Goal: Task Accomplishment & Management: Complete application form

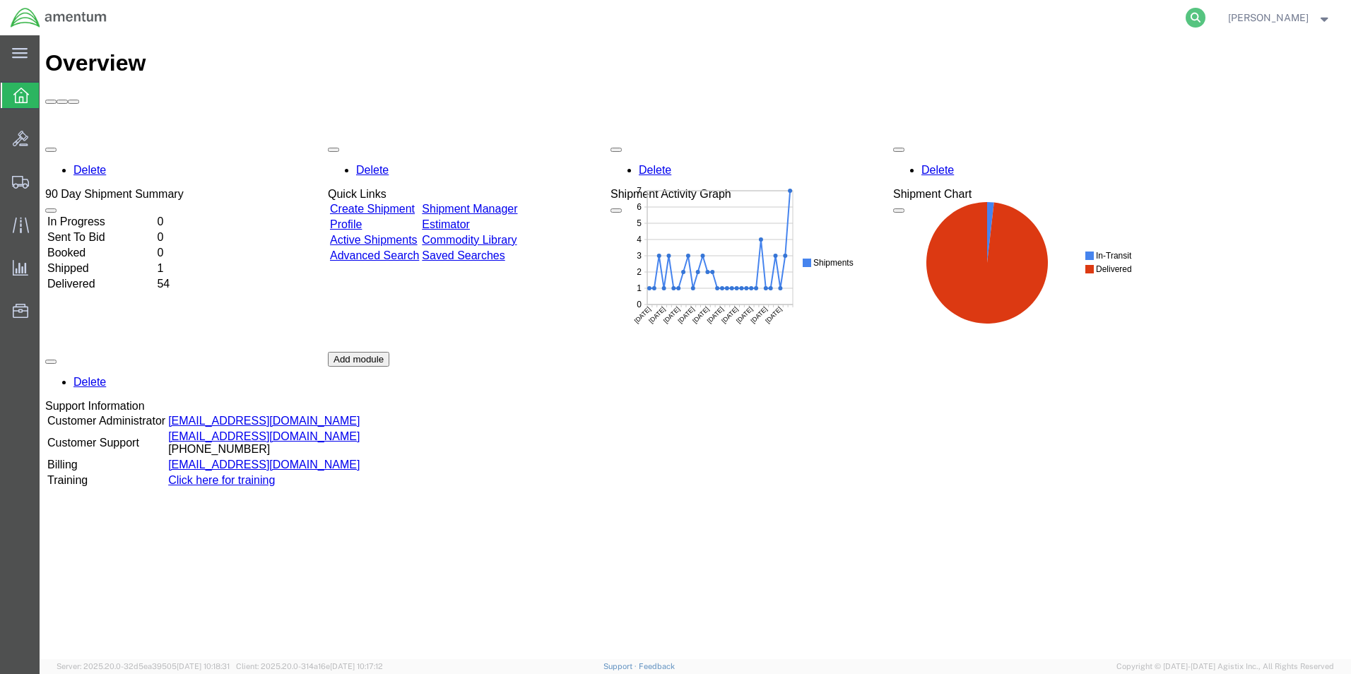
click at [1203, 9] on icon at bounding box center [1196, 18] width 20 height 20
click at [415, 203] on link "Create Shipment" at bounding box center [372, 209] width 85 height 12
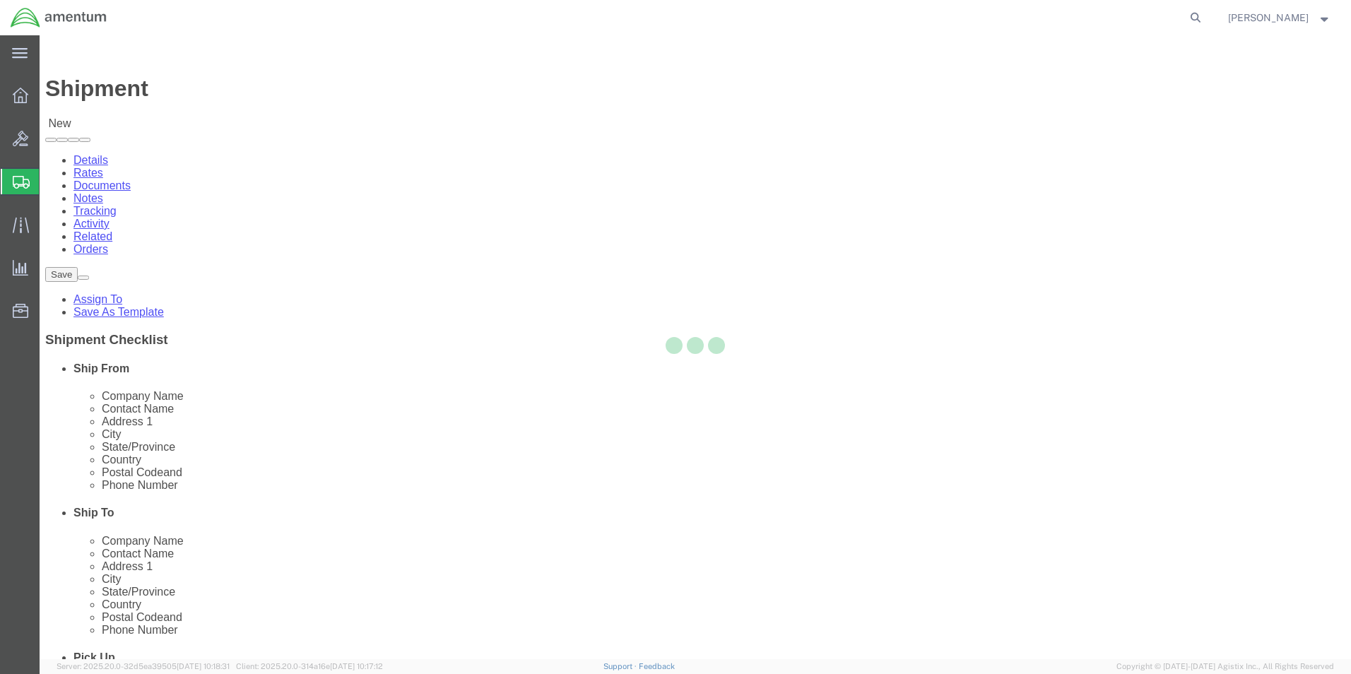
select select
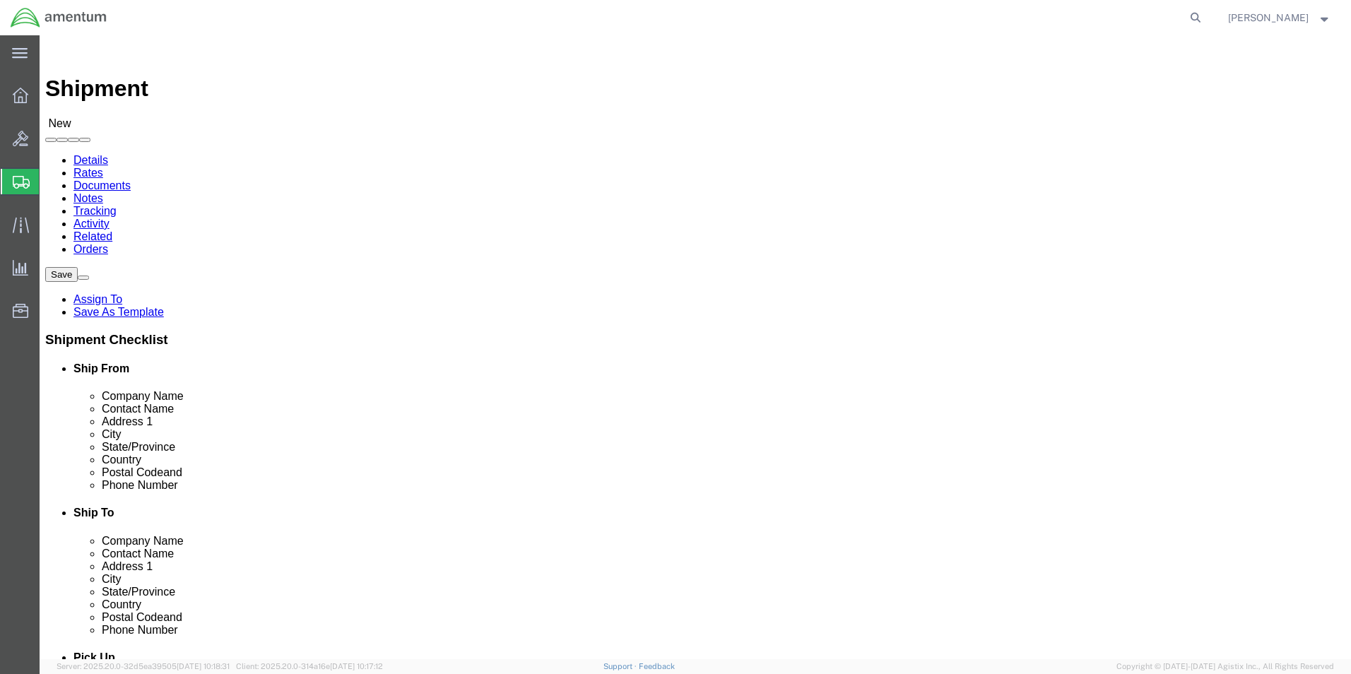
drag, startPoint x: 300, startPoint y: 245, endPoint x: 261, endPoint y: 209, distance: 53.1
type input "mge"
select select "42748"
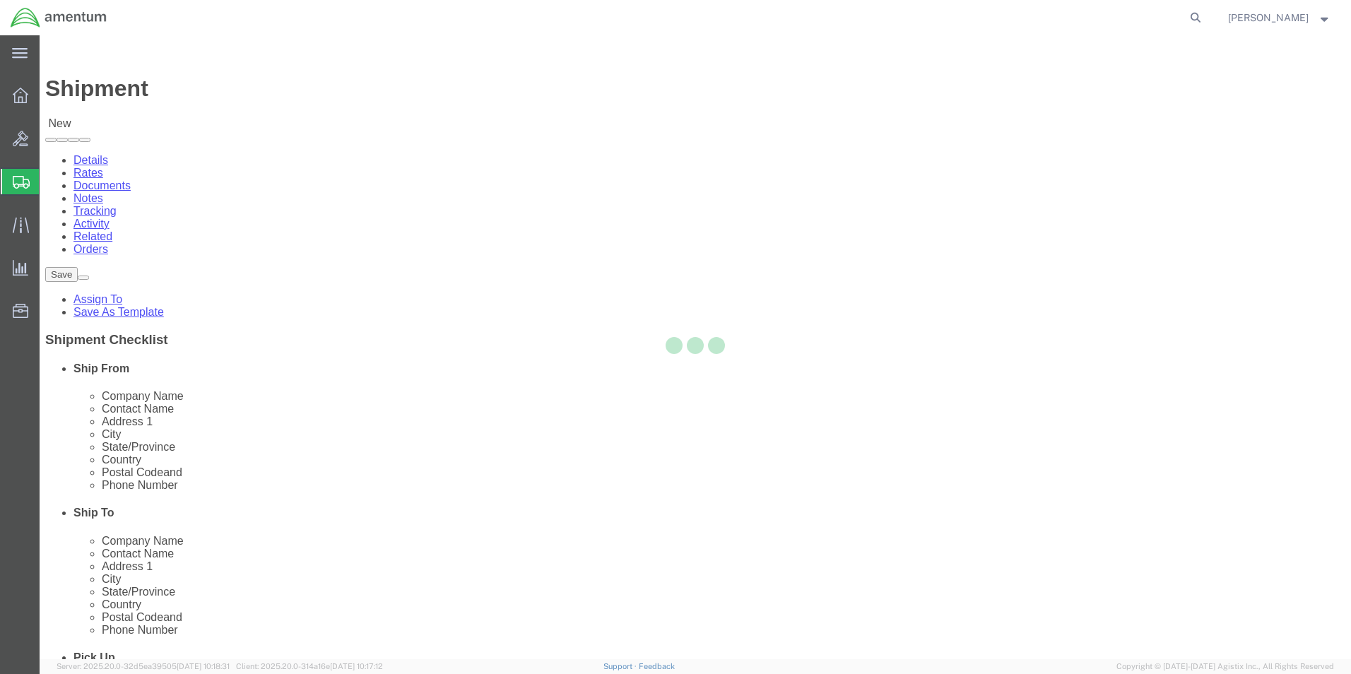
type input "Amentum Services, Inc."
type input "[STREET_ADDRESS][PERSON_NAME]"
type input "Bldg 352 Clay NGTC"
type input "Marietta"
type input "30060"
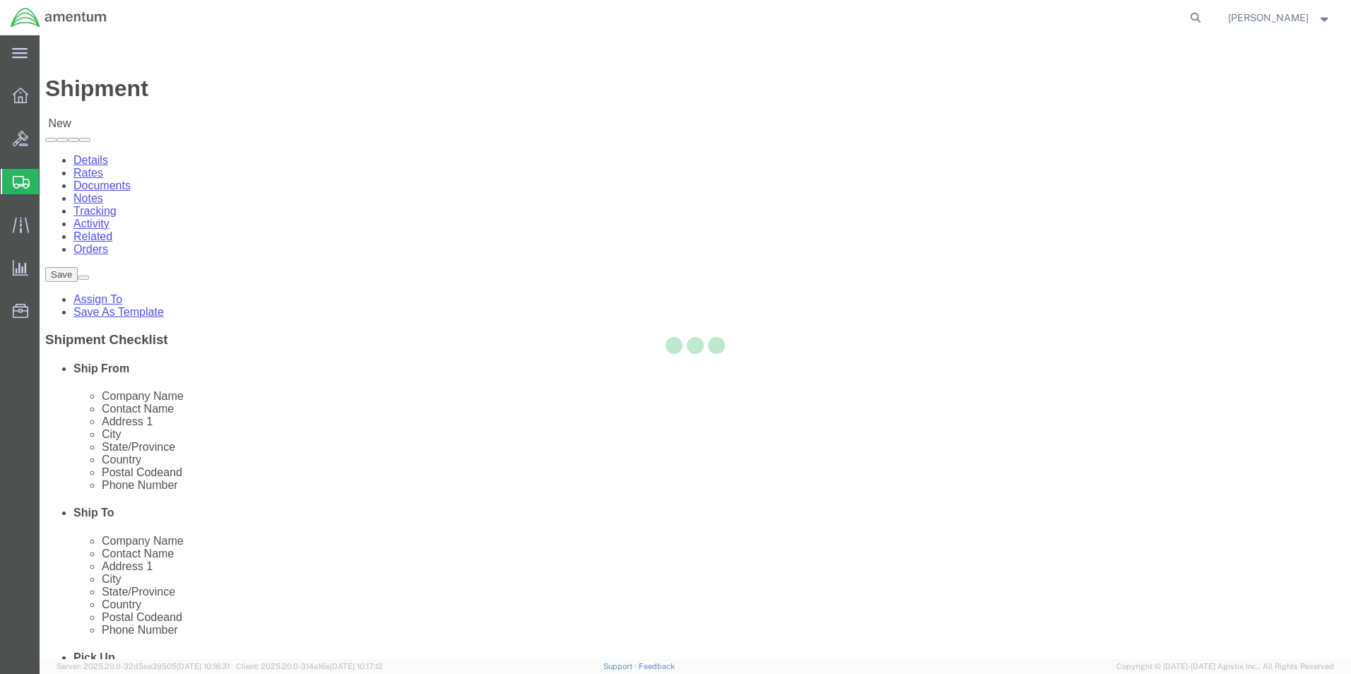
select select "GA"
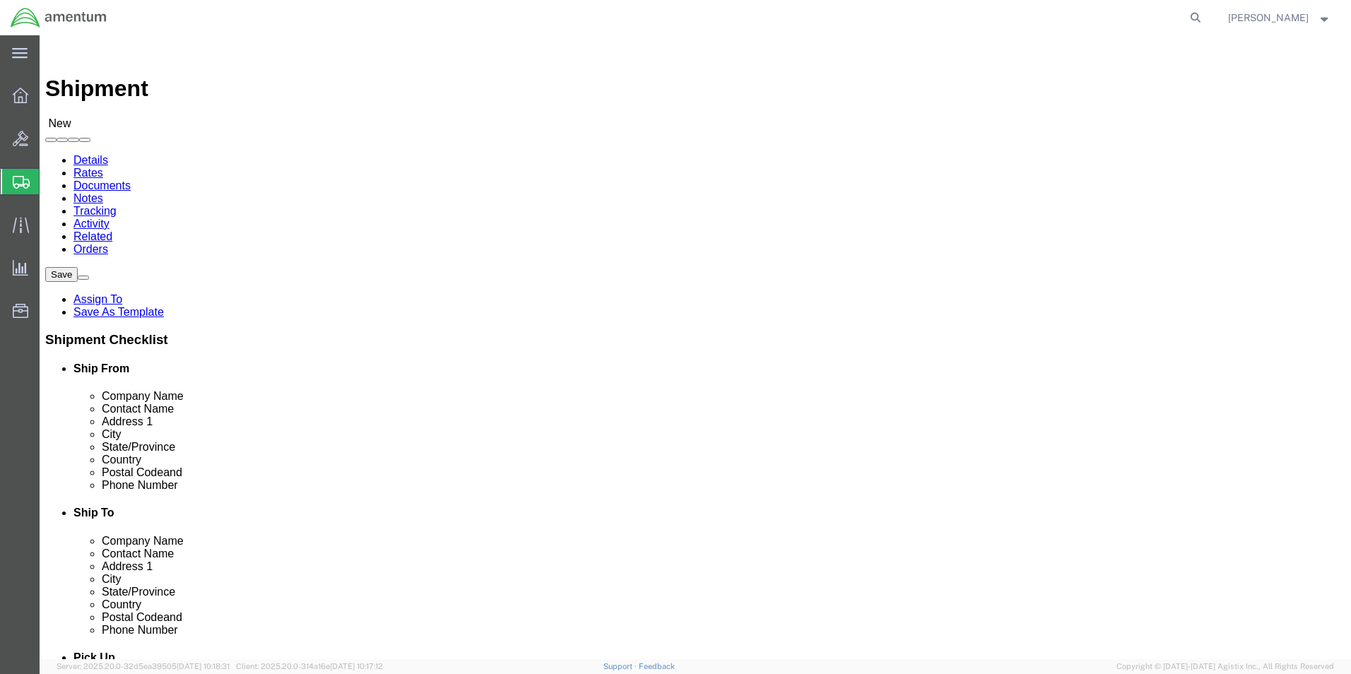
type input "msn"
select select "42749"
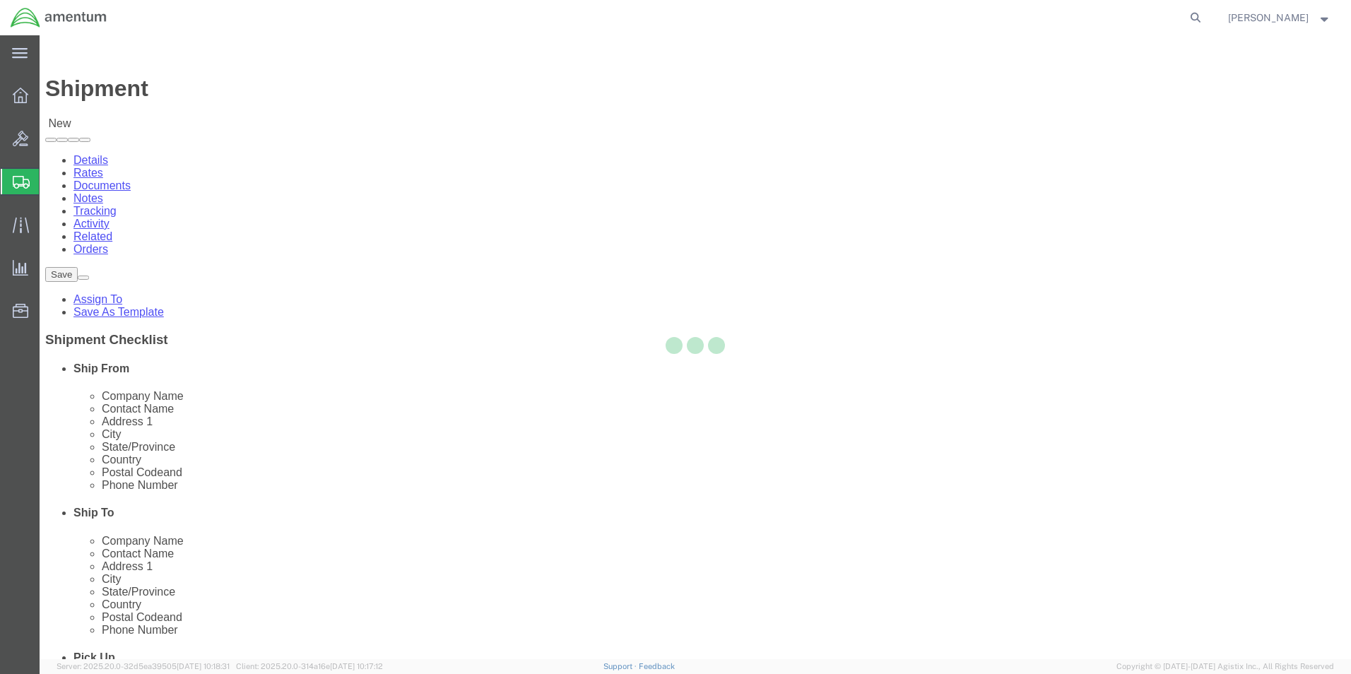
type input "Amentum Services, Inc."
type input "1950 [PERSON_NAME][GEOGRAPHIC_DATA]"
type input "[GEOGRAPHIC_DATA]"
type input "53704"
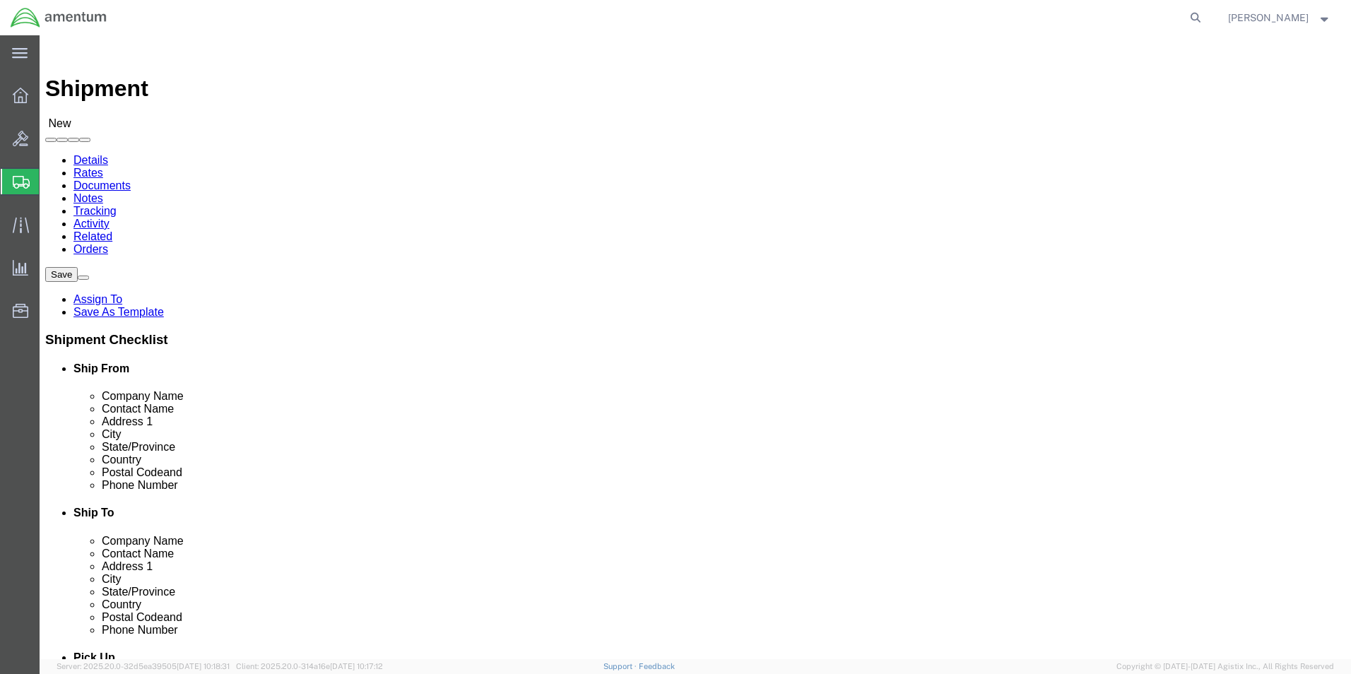
select select "WI"
click input "text"
type input "s"
type input "[PERSON_NAME]"
click div "- Amentum Services, Inc. - ([PERSON_NAME]) [STREET_ADDRESS][PERSON_NAME]"
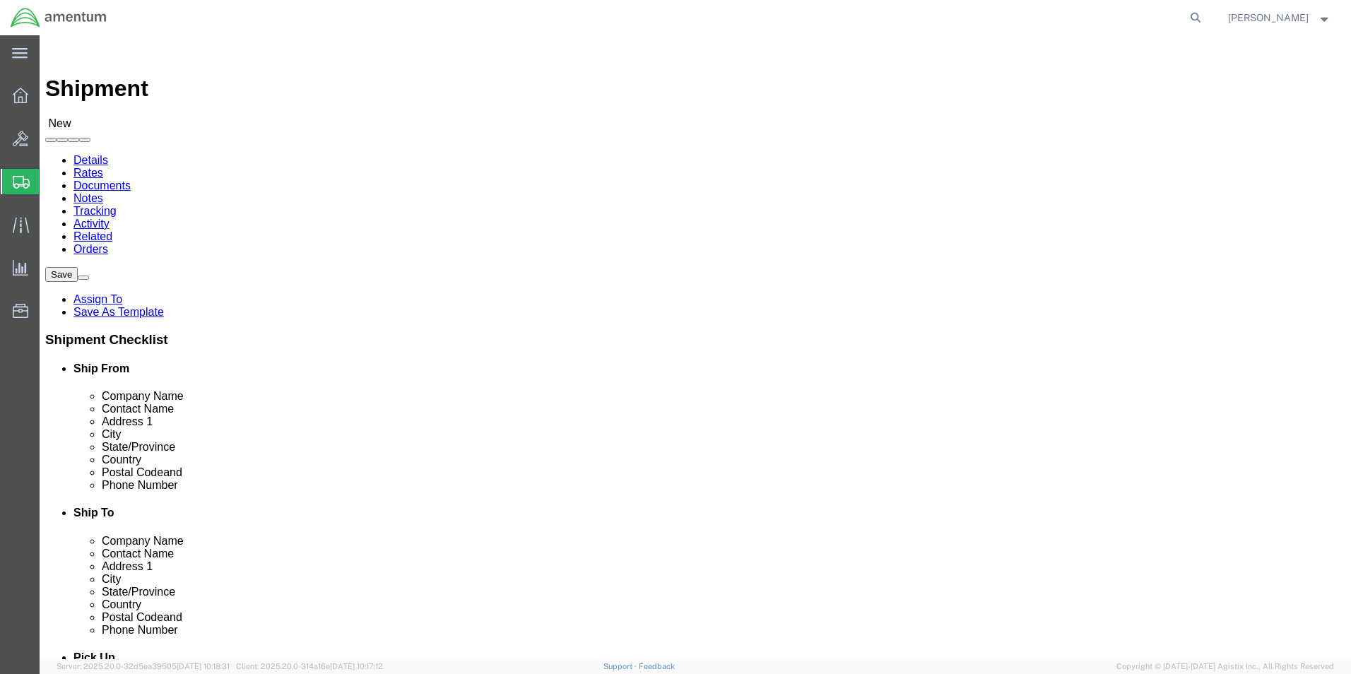
select select
type input "[PERSON_NAME]"
type input "[PHONE_NUMBER]"
type input "[PERSON_NAME][EMAIL_ADDRESS][PERSON_NAME][DOMAIN_NAME]"
checkbox input "true"
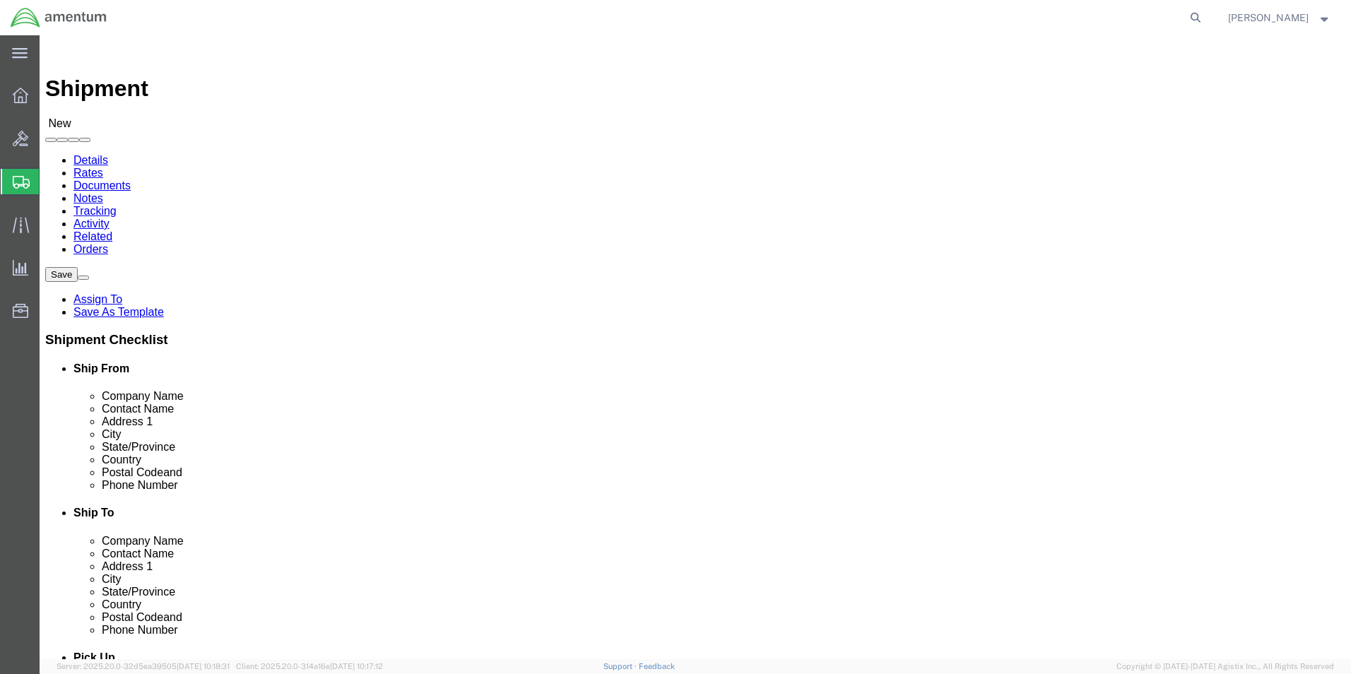
select select "WI"
type input "[PERSON_NAME]"
click input "text"
type input "[PERSON_NAME]"
click input "Bldg 352 Clay NGTC"
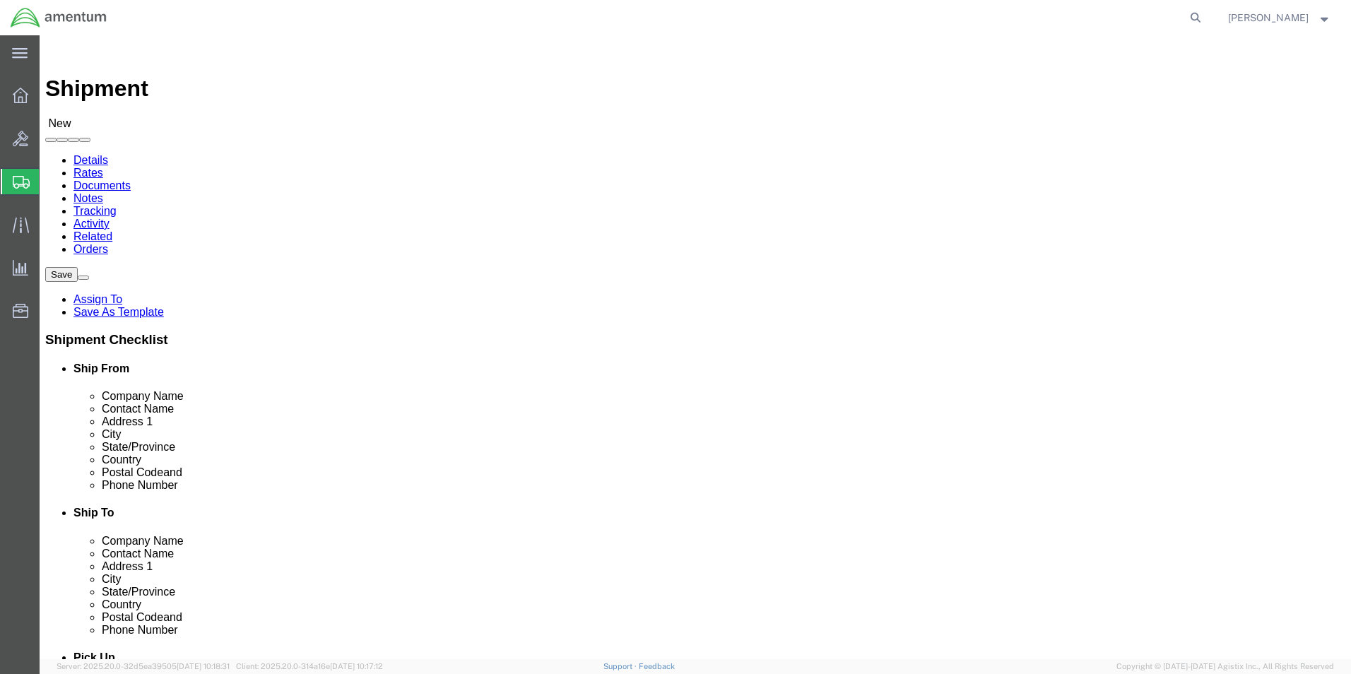
click input "text"
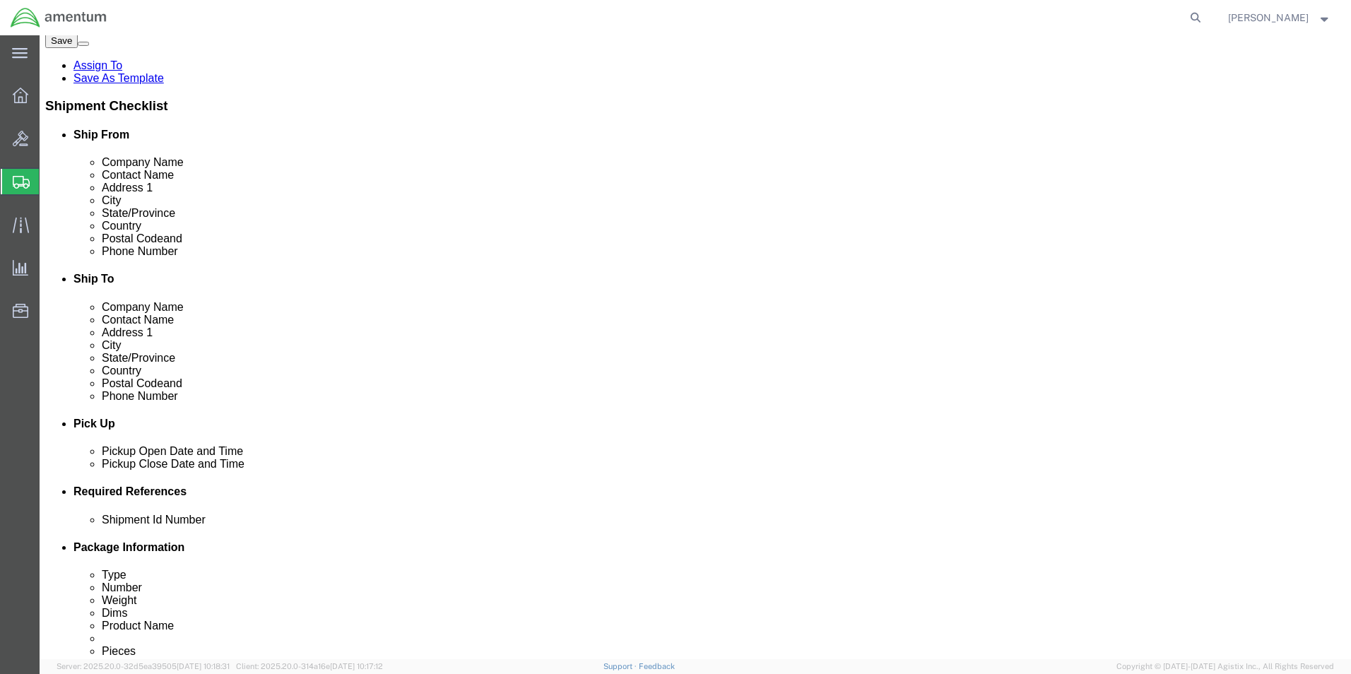
scroll to position [353, 0]
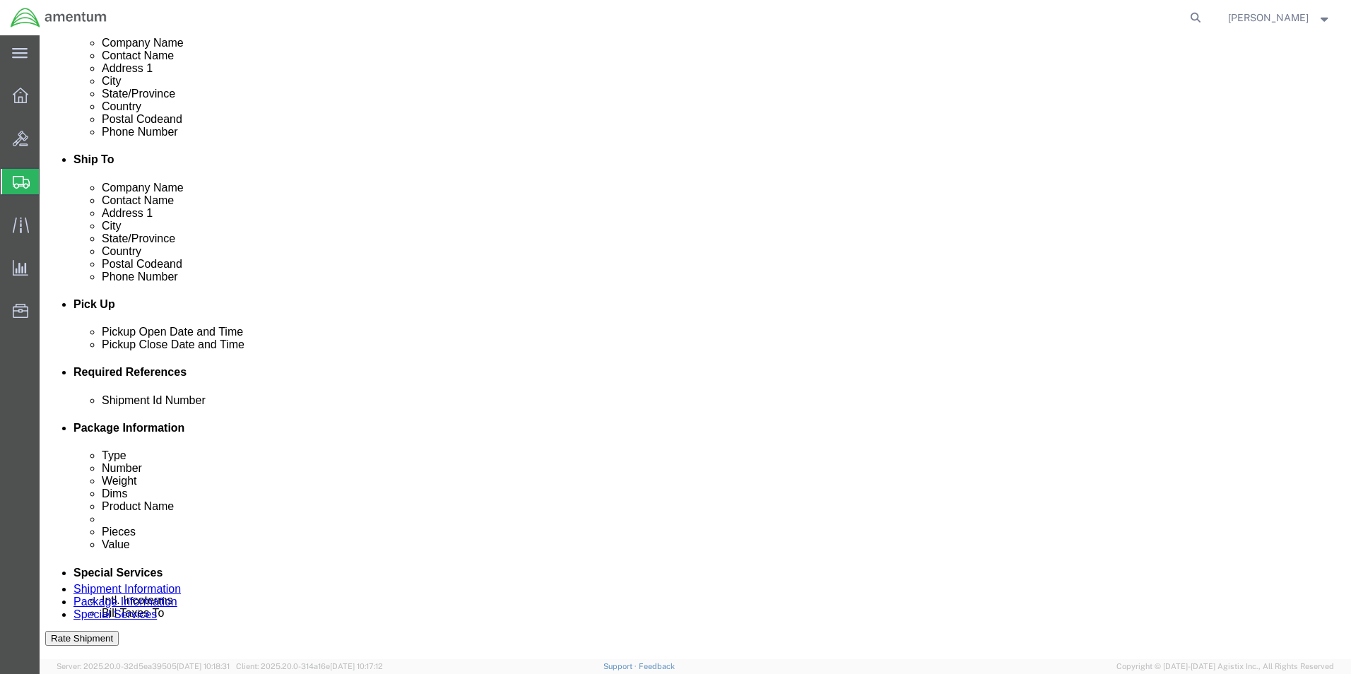
type input "[PHONE_NUMBER]"
click input "text"
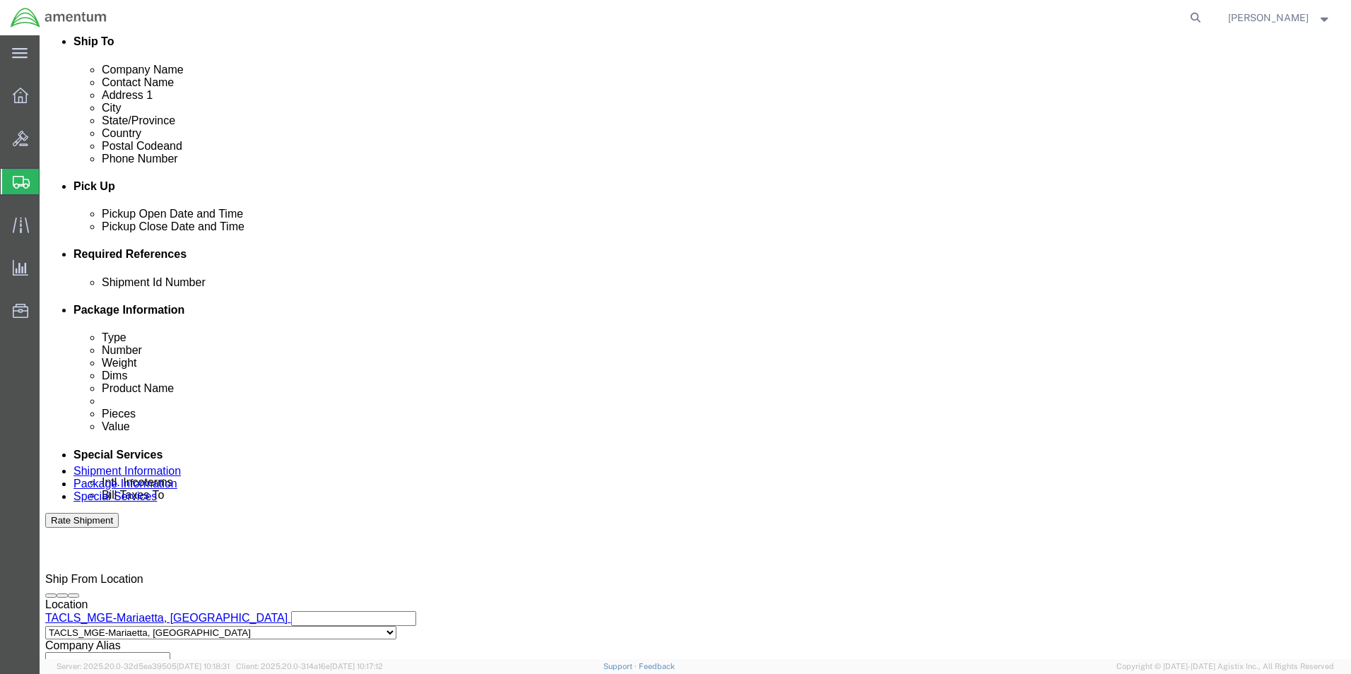
scroll to position [589, 0]
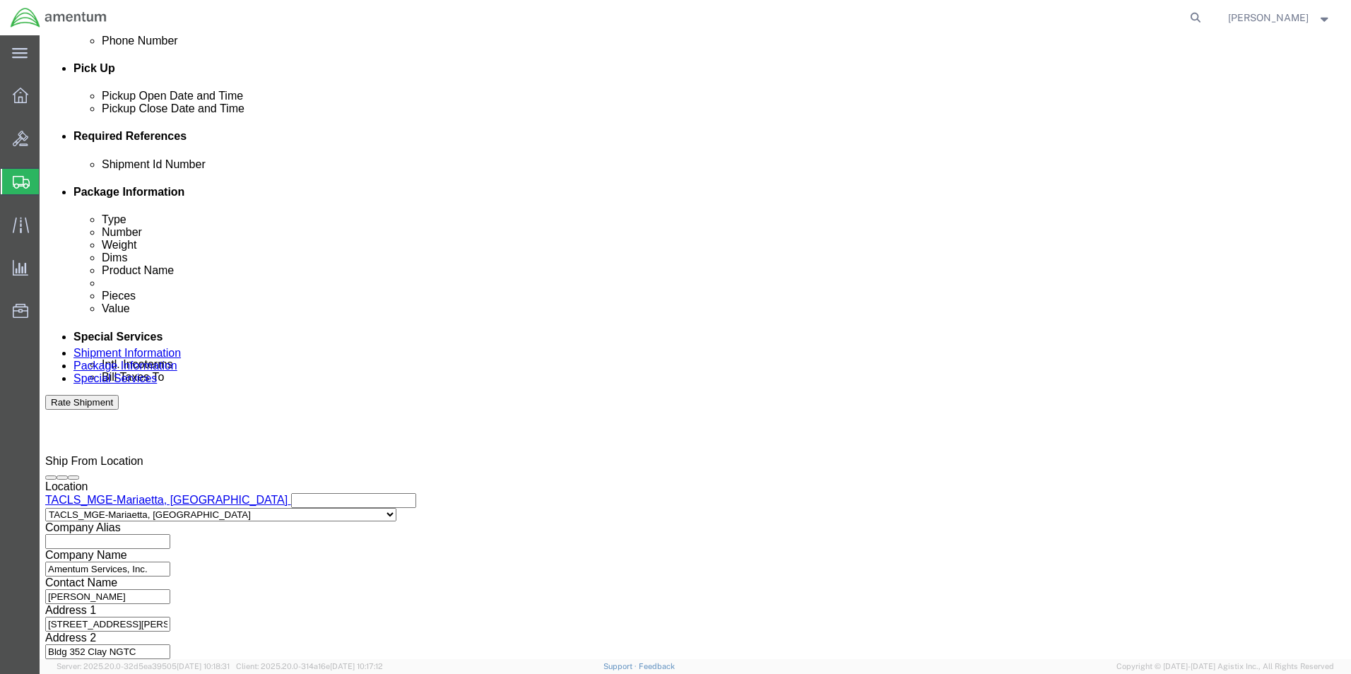
type input "815files"
click button "Continue"
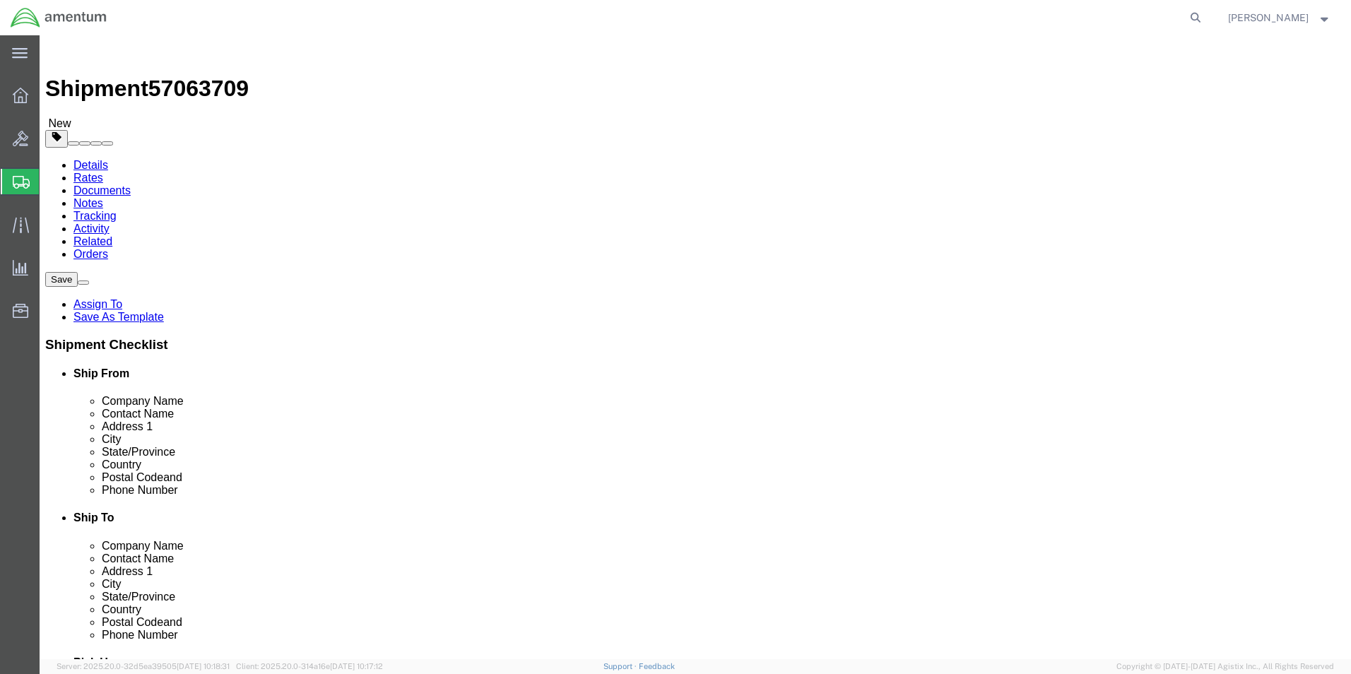
click select "Select BCK Boxes Bale(s) Basket(s) Bolt(s) Bottle(s) Buckets Bulk Bundle(s) Can…"
select select "ENV"
click select "Select BCK Boxes Bale(s) Basket(s) Bolt(s) Bottle(s) Buckets Bulk Bundle(s) Can…"
type input "9.50"
type input "12.50"
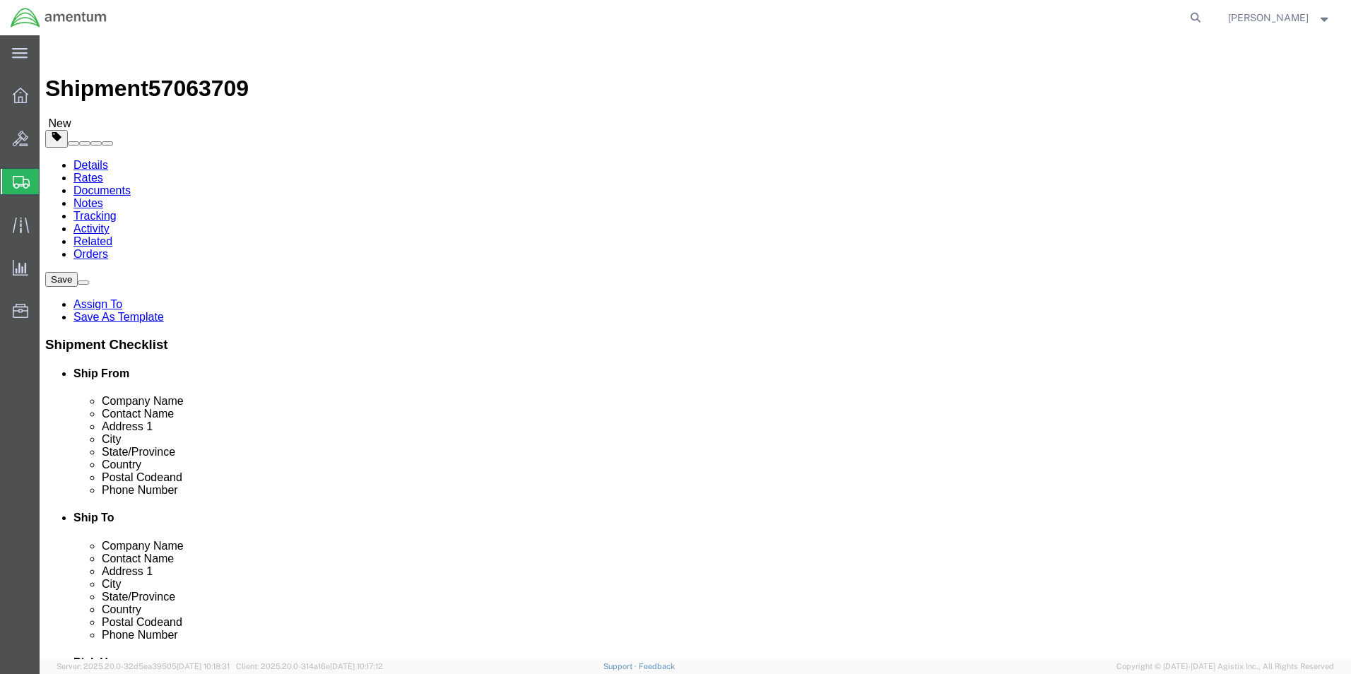
type input "0.25"
type input "1"
click input "9.50"
click link "Add Content"
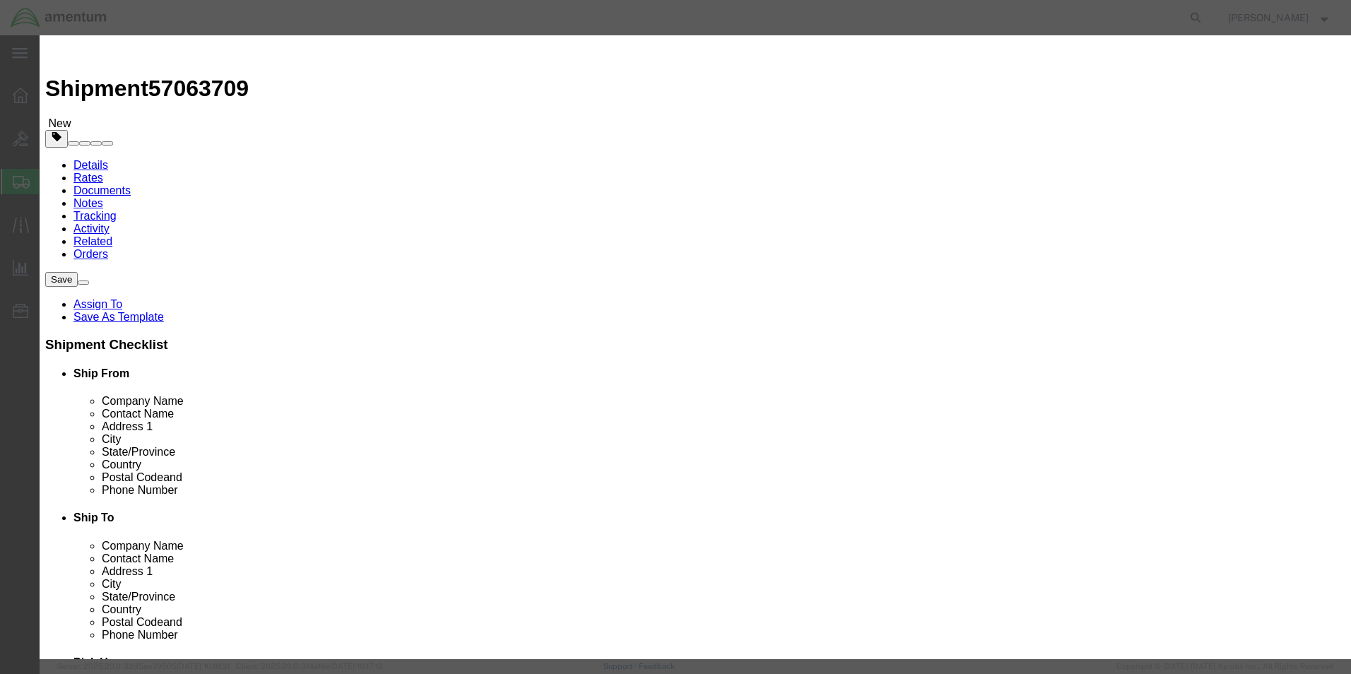
click input "text"
type input "files"
type input "1"
click button "Save & Close"
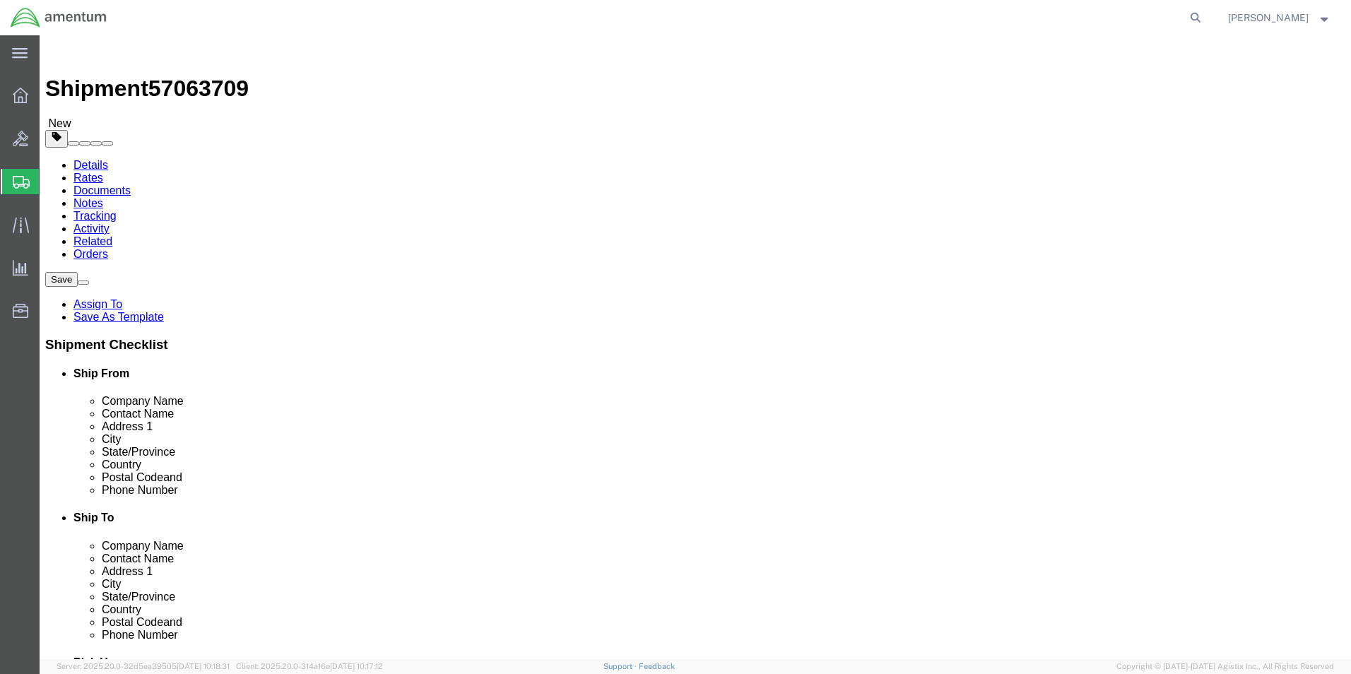
click button "Continue"
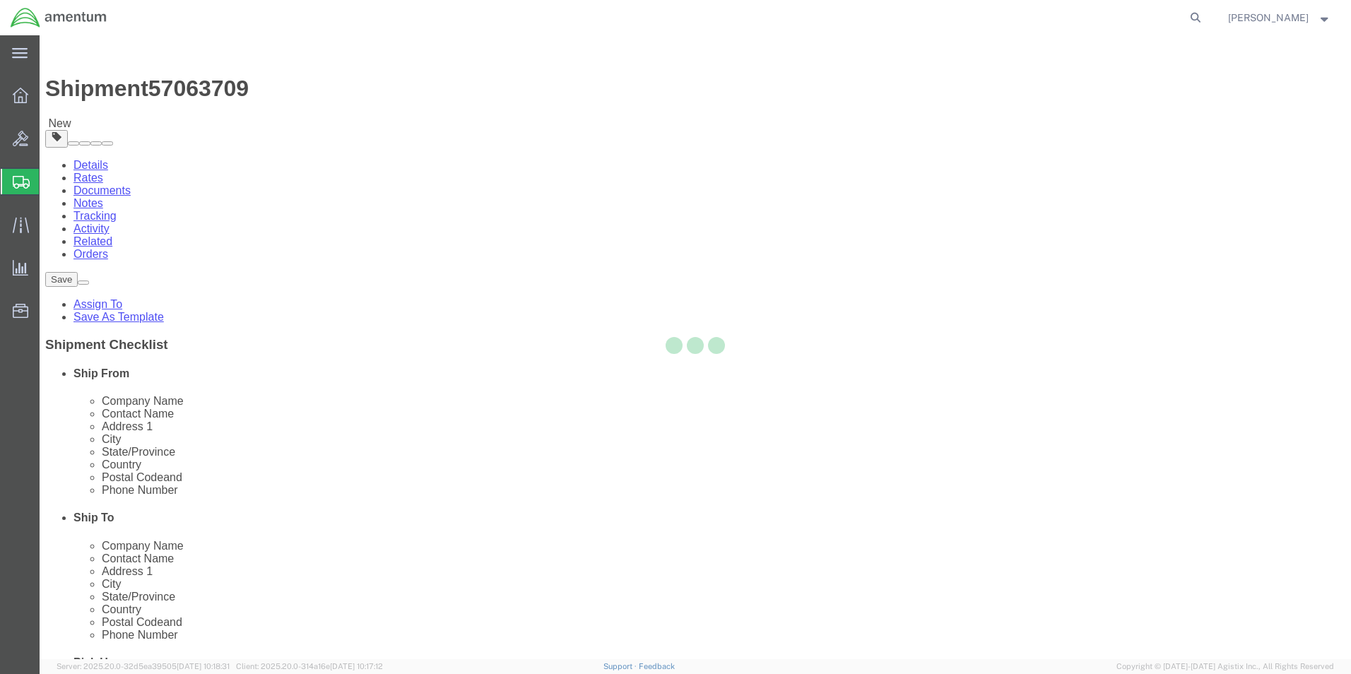
select select
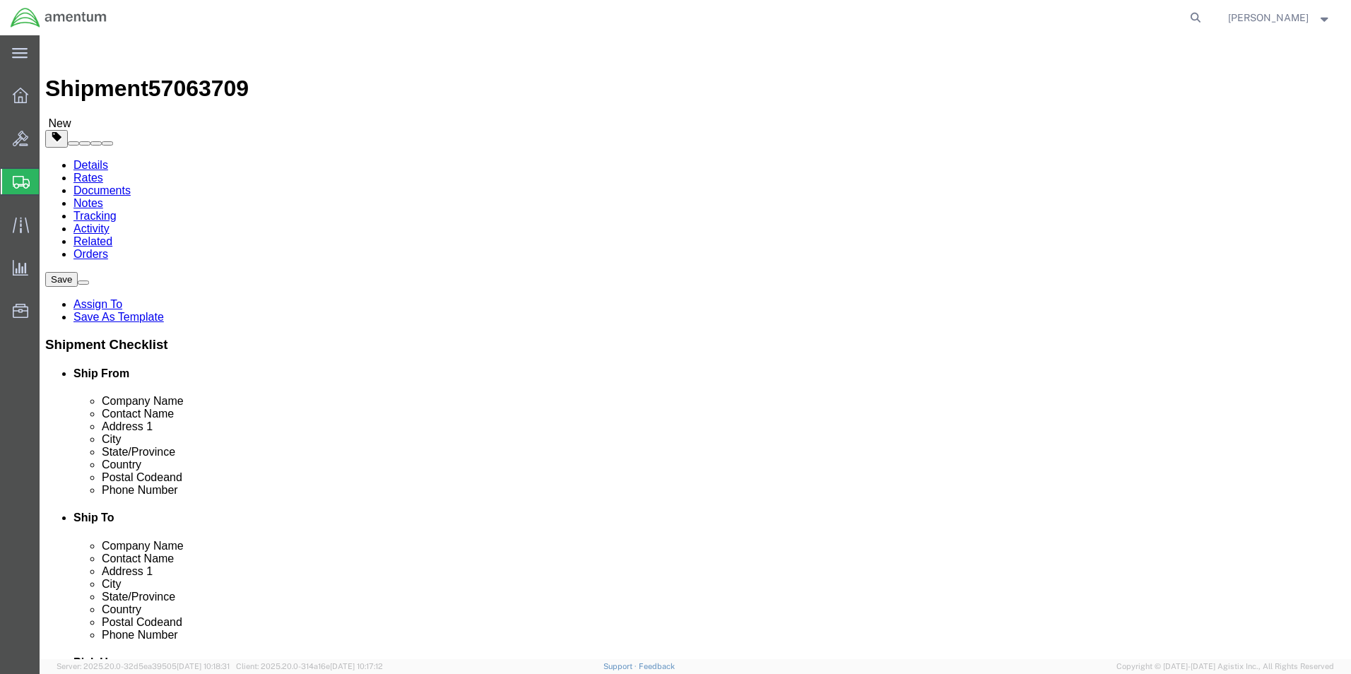
click button "Rate Shipment"
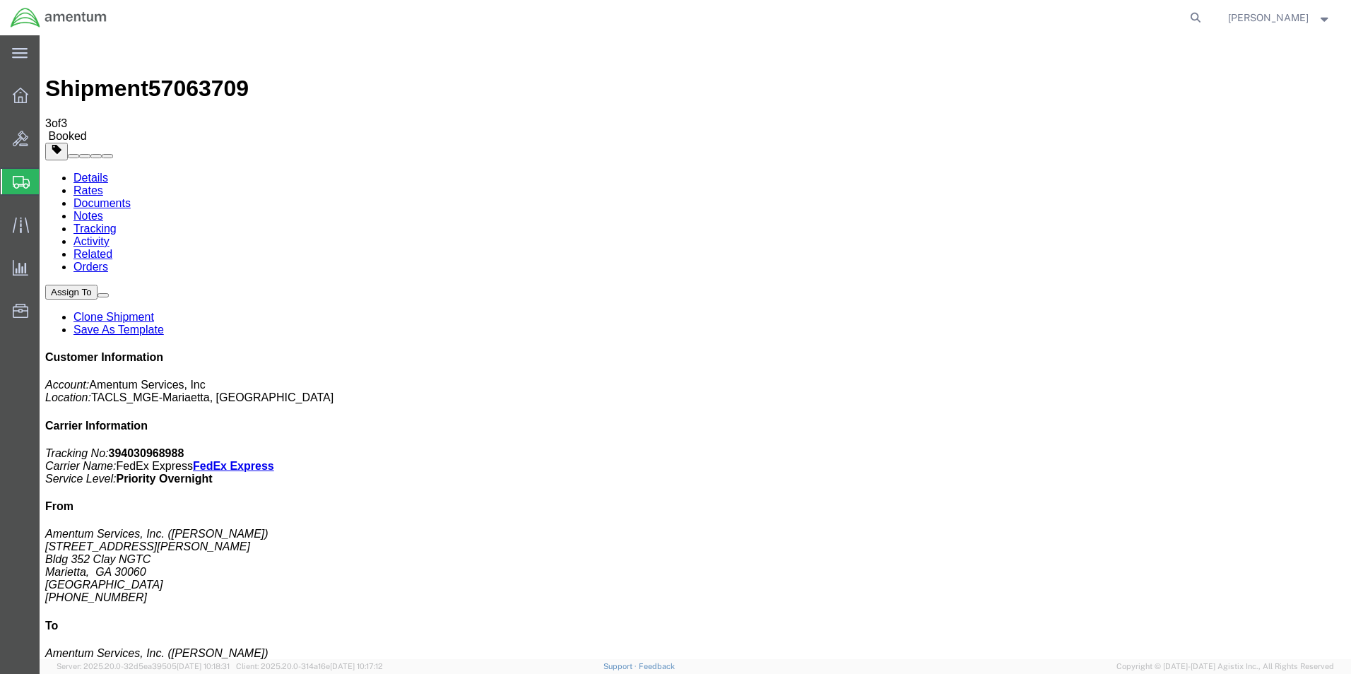
click at [22, 54] on icon at bounding box center [20, 53] width 16 height 10
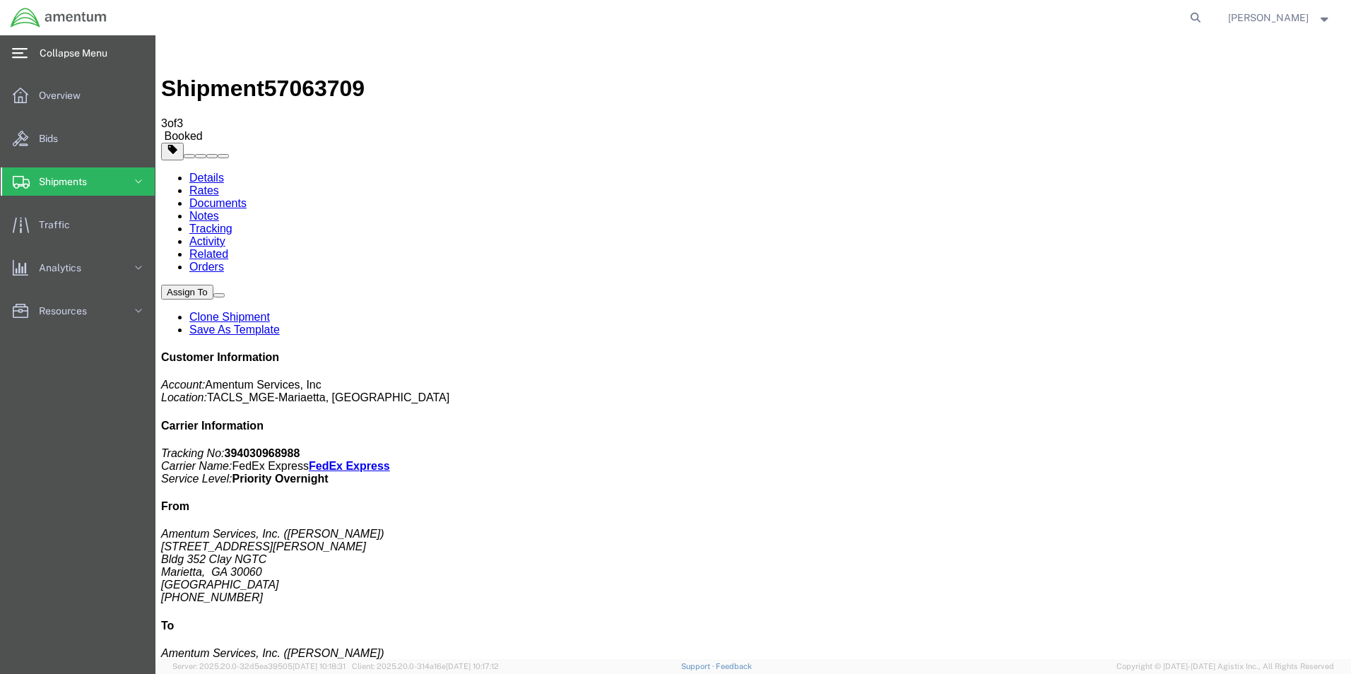
click at [105, 61] on span "Collapse Menu" at bounding box center [79, 53] width 78 height 28
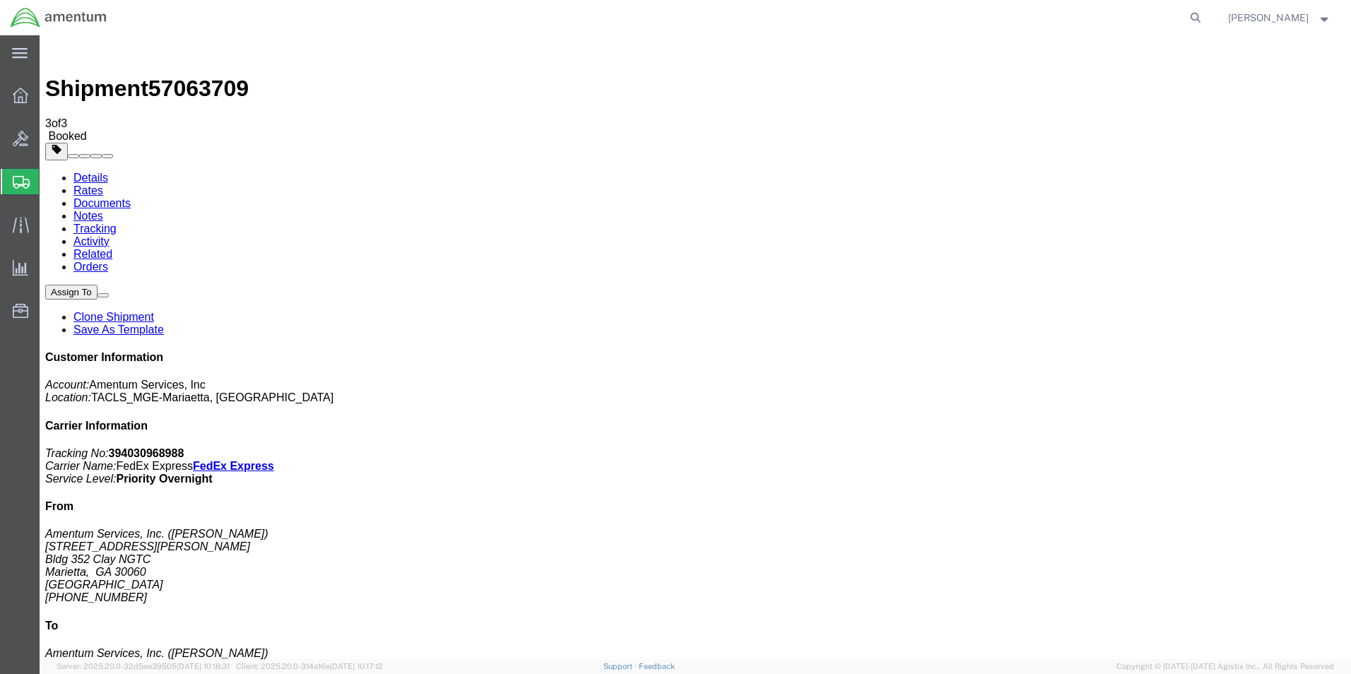
click at [27, 117] on ul "Overview Bids Shipments Shipment Manager Create Shipment Create from Template E…" at bounding box center [20, 210] width 40 height 259
click at [21, 101] on icon at bounding box center [21, 96] width 16 height 16
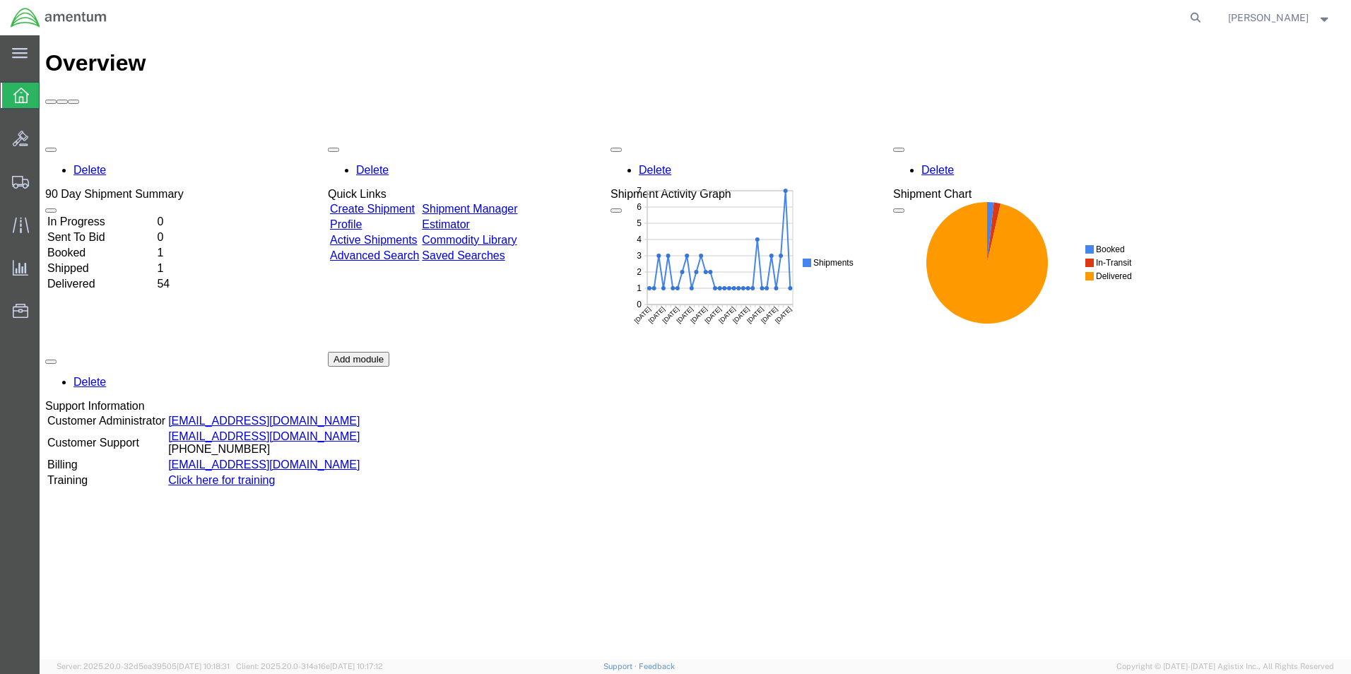
click at [399, 203] on link "Create Shipment" at bounding box center [372, 209] width 85 height 12
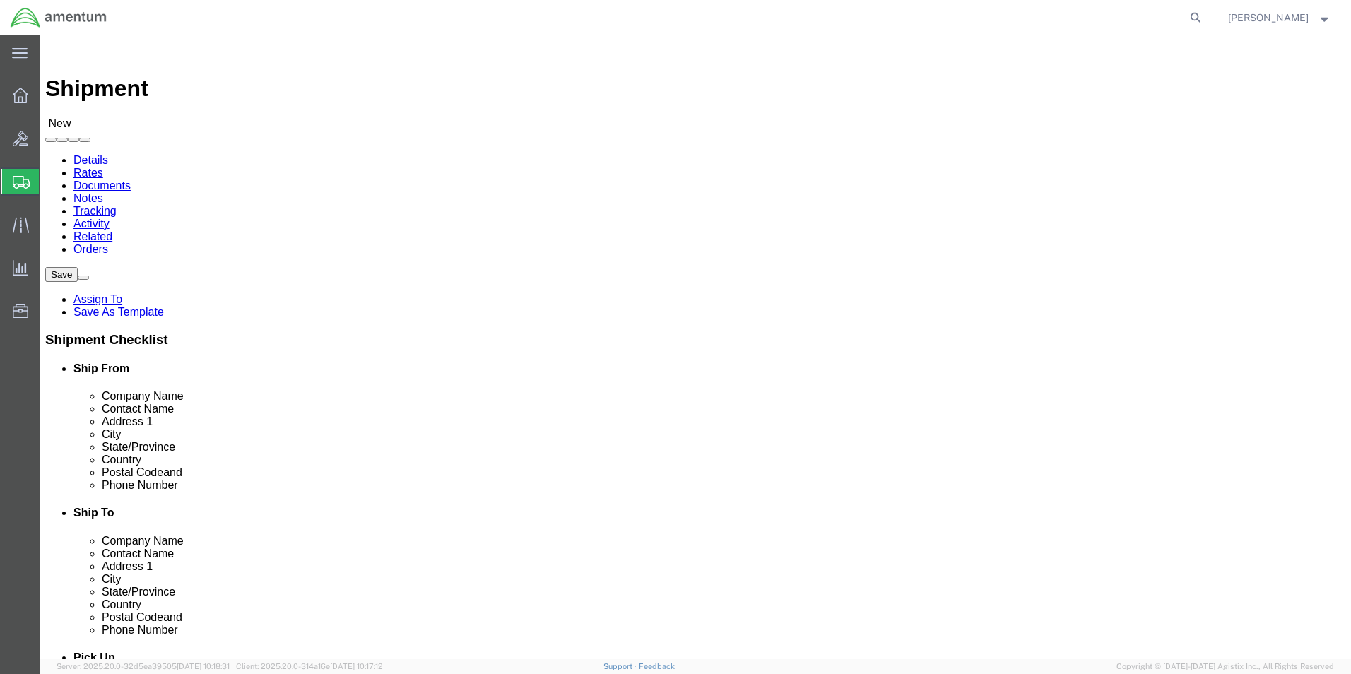
type input "fmh"
select select "42745"
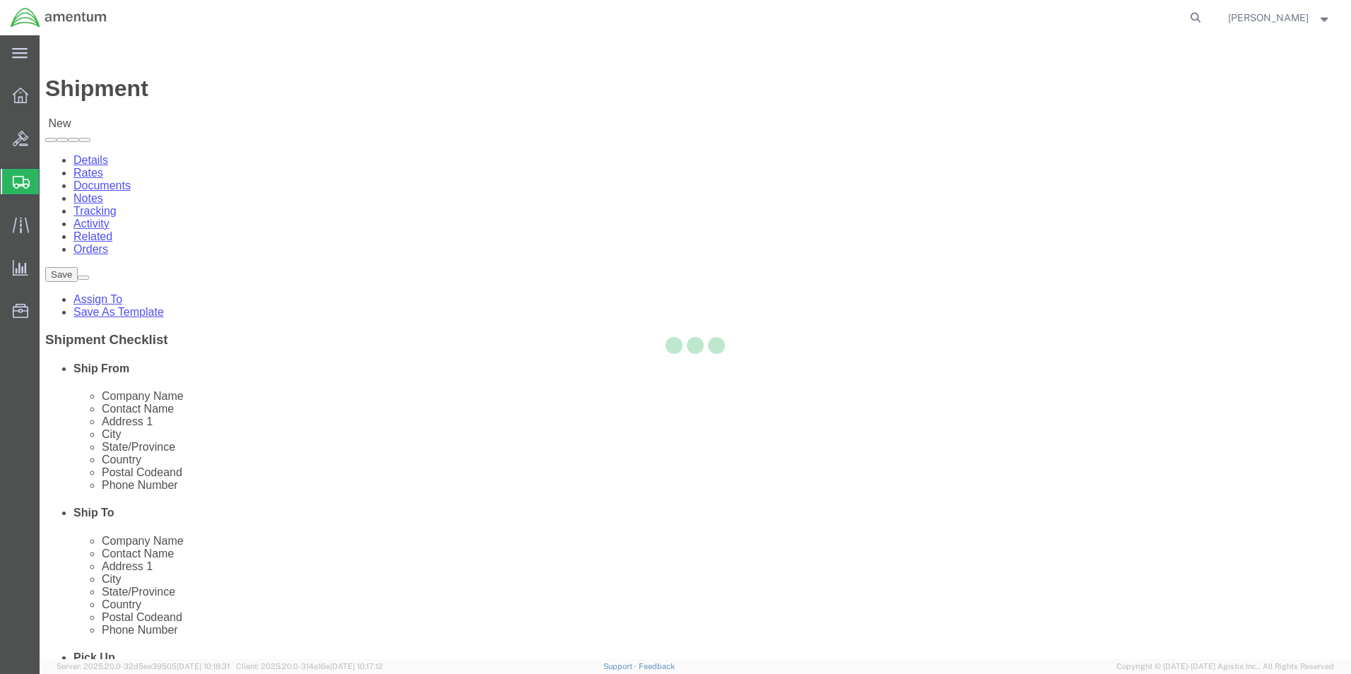
type input "Amentum Services, Inc."
type input "JOINT BASE [GEOGRAPHIC_DATA]"
type input "BLDG. [STREET_ADDRESS][PERSON_NAME]"
type input "[PERSON_NAME]"
type input "02542-1353"
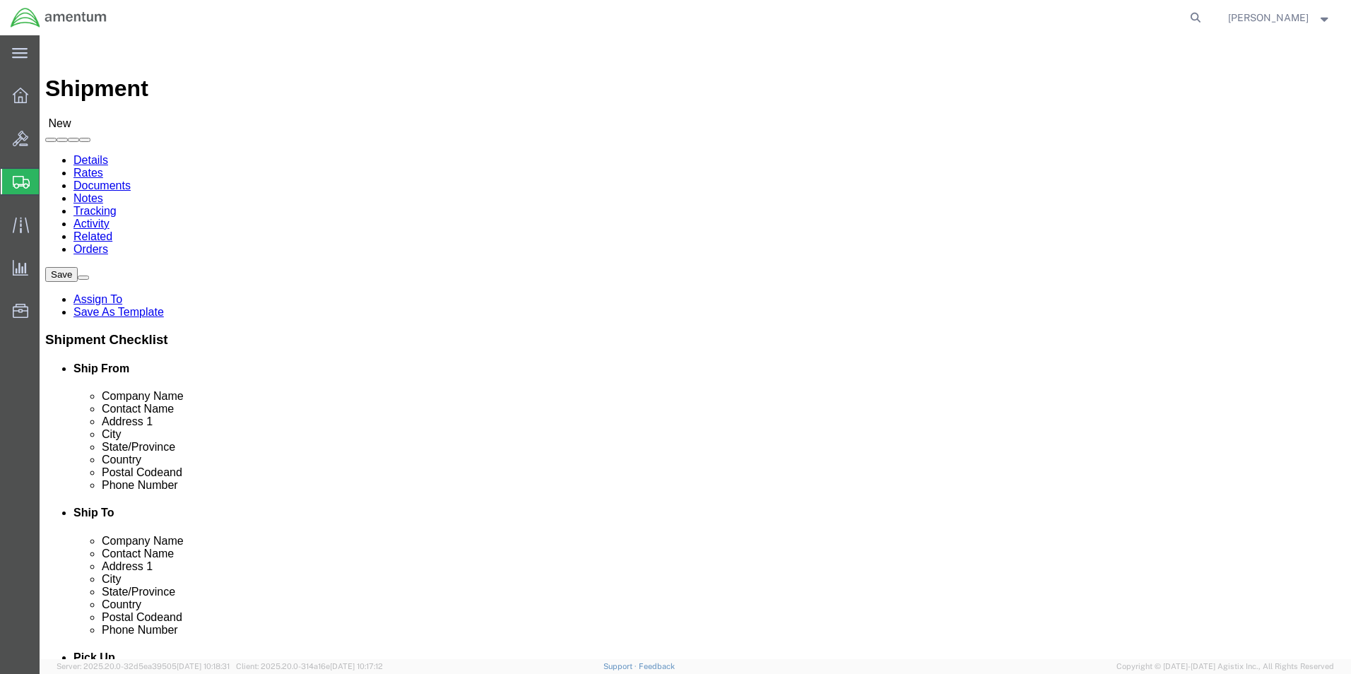
select select "MA"
click input "text"
type input "3303603725"
click label "Country"
drag, startPoint x: 792, startPoint y: 478, endPoint x: 669, endPoint y: 482, distance: 122.3
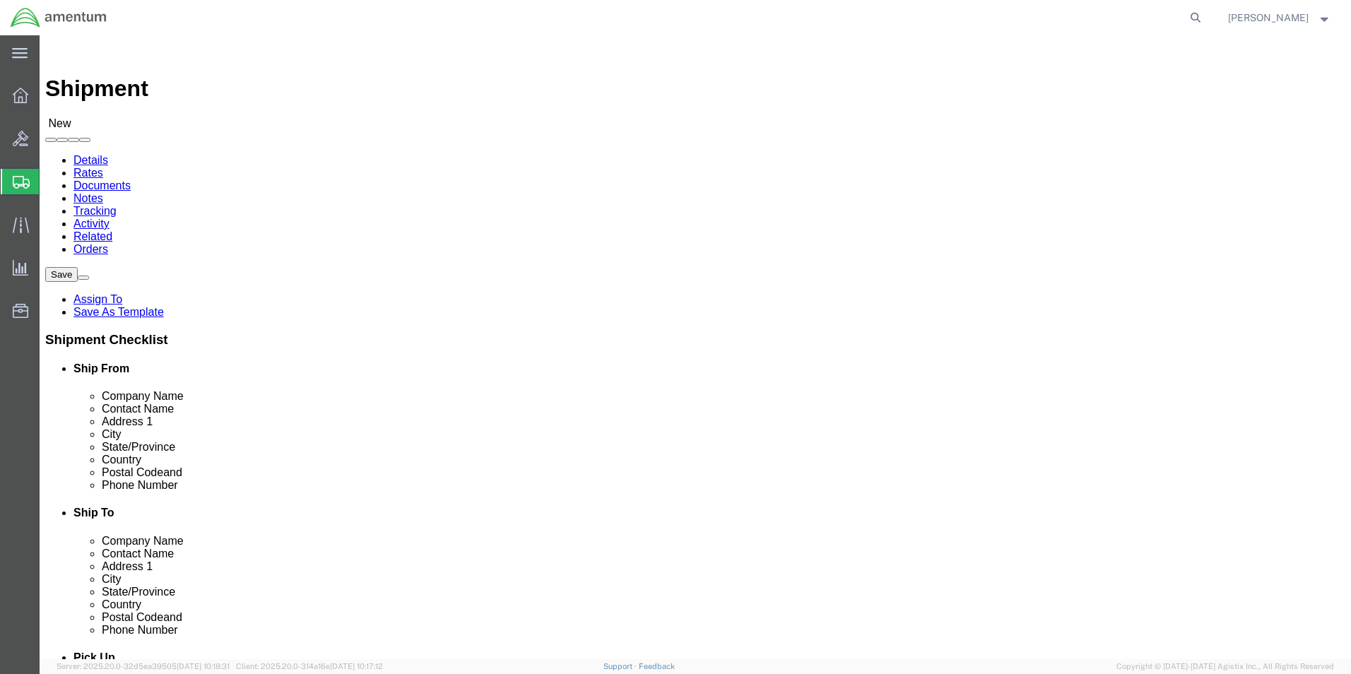
click div "Phone Number [PHONE_NUMBER]"
type input "3303603725"
type input "fmh"
select select "42745"
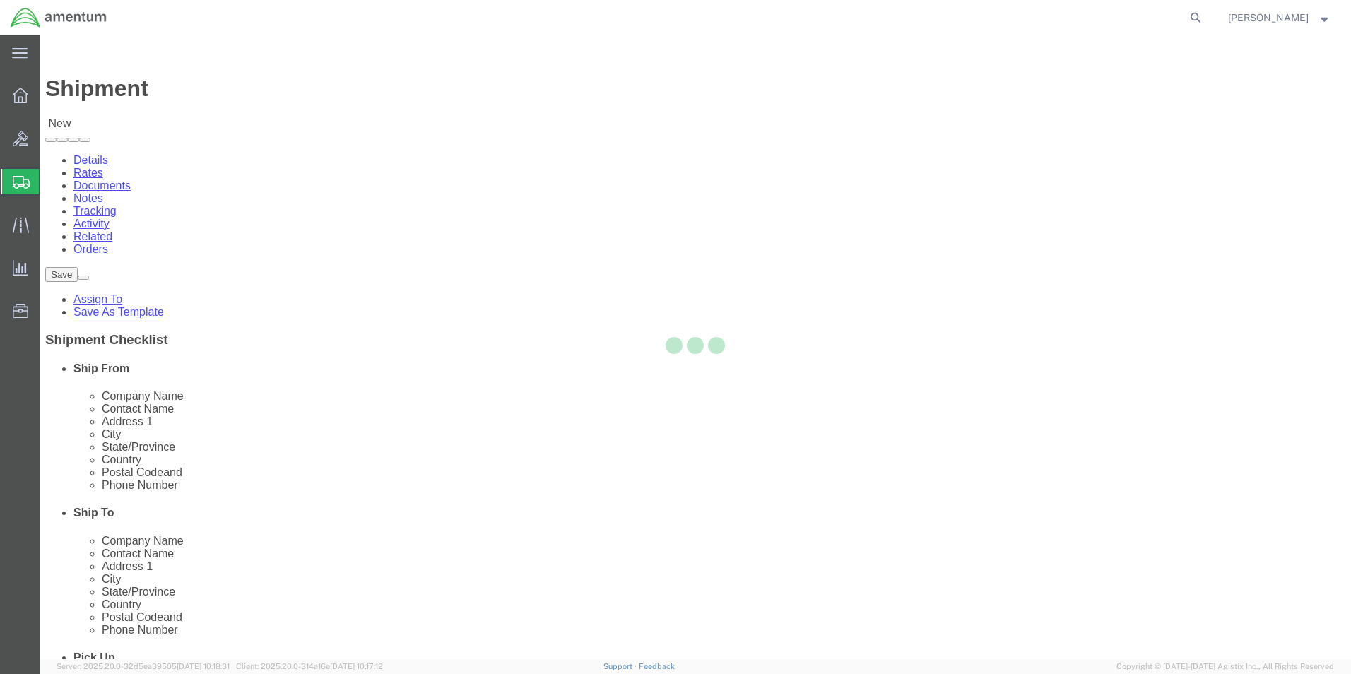
type input "Amentum Services, Inc."
type input "JOINT BASE [GEOGRAPHIC_DATA]"
type input "BLDG. [STREET_ADDRESS][PERSON_NAME]"
type input "[PERSON_NAME]"
type input "02542-1353"
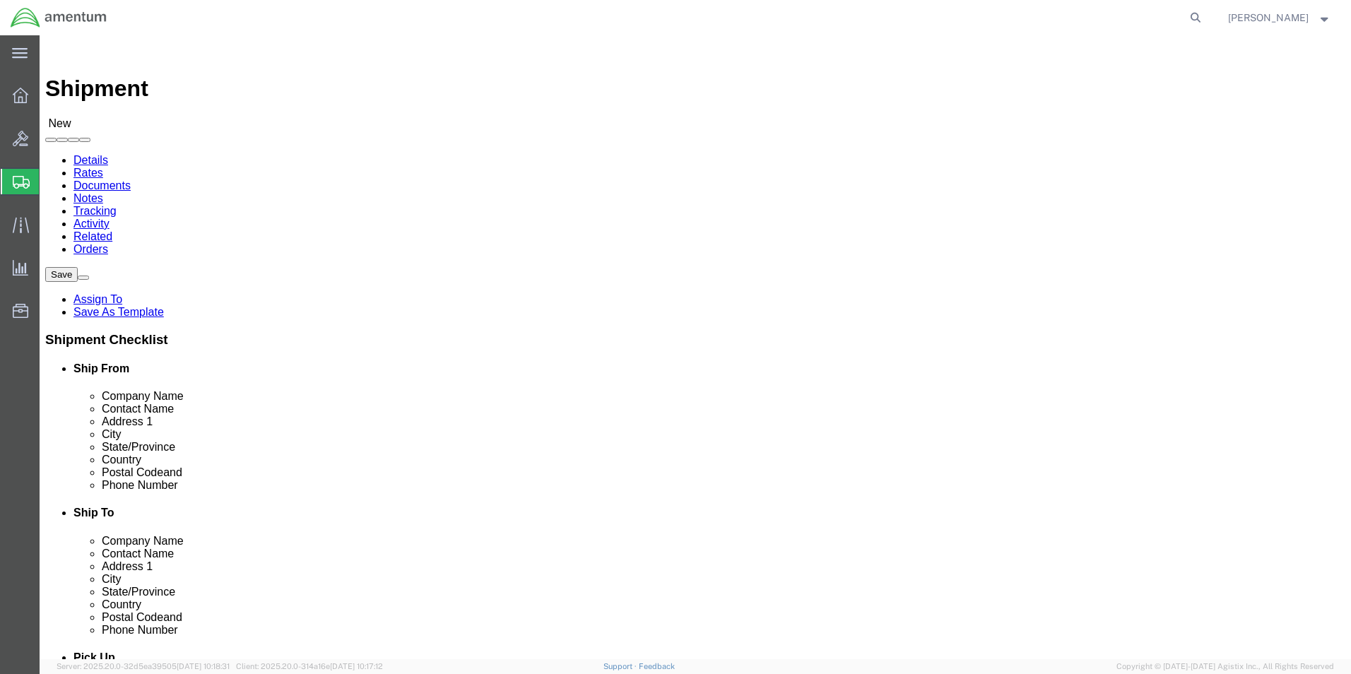
select select "MA"
click input "text"
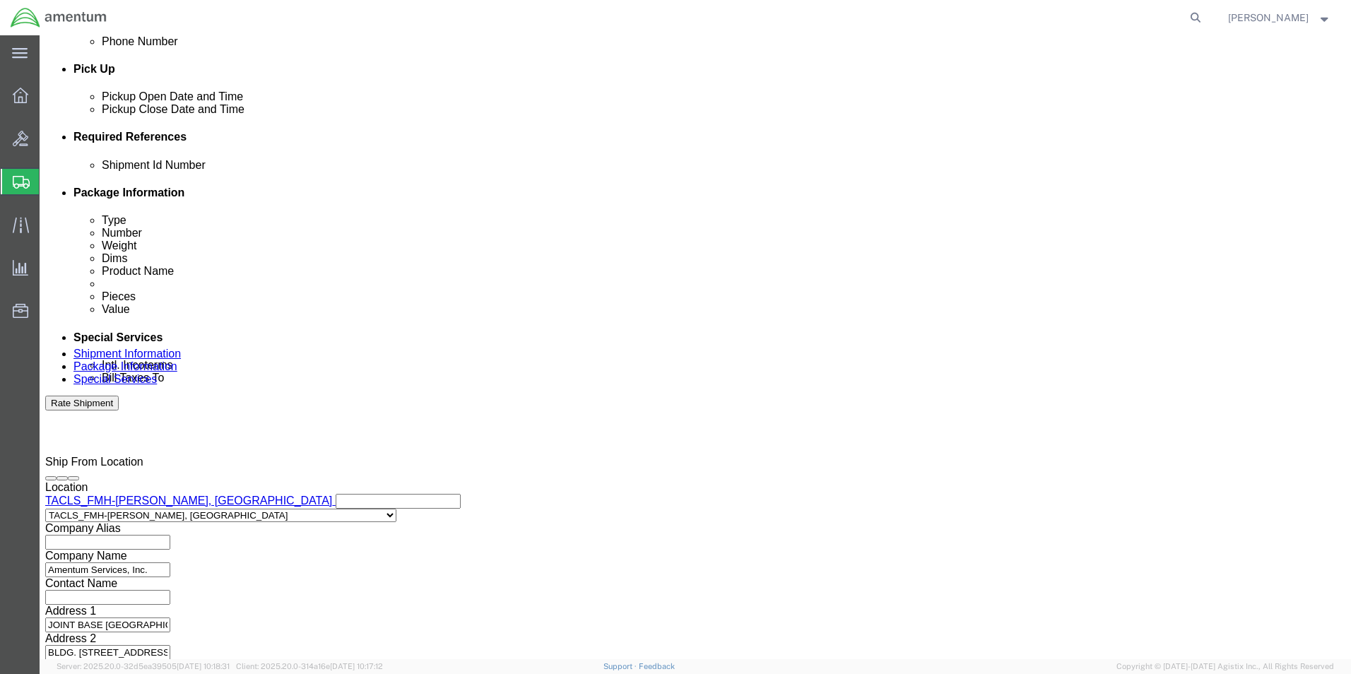
scroll to position [589, 0]
type input "3303603725"
click input "text"
type input "807files"
click div "Previous Continue"
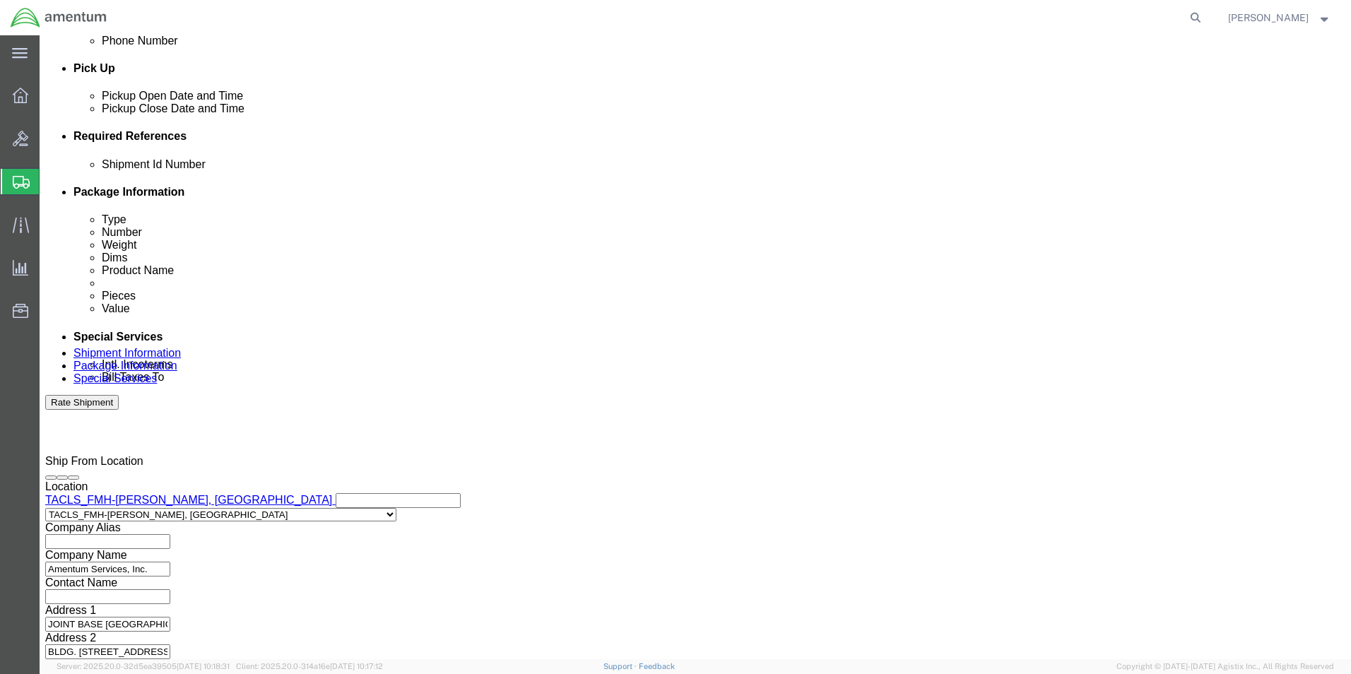
click div "Previous Continue"
click button "Continue"
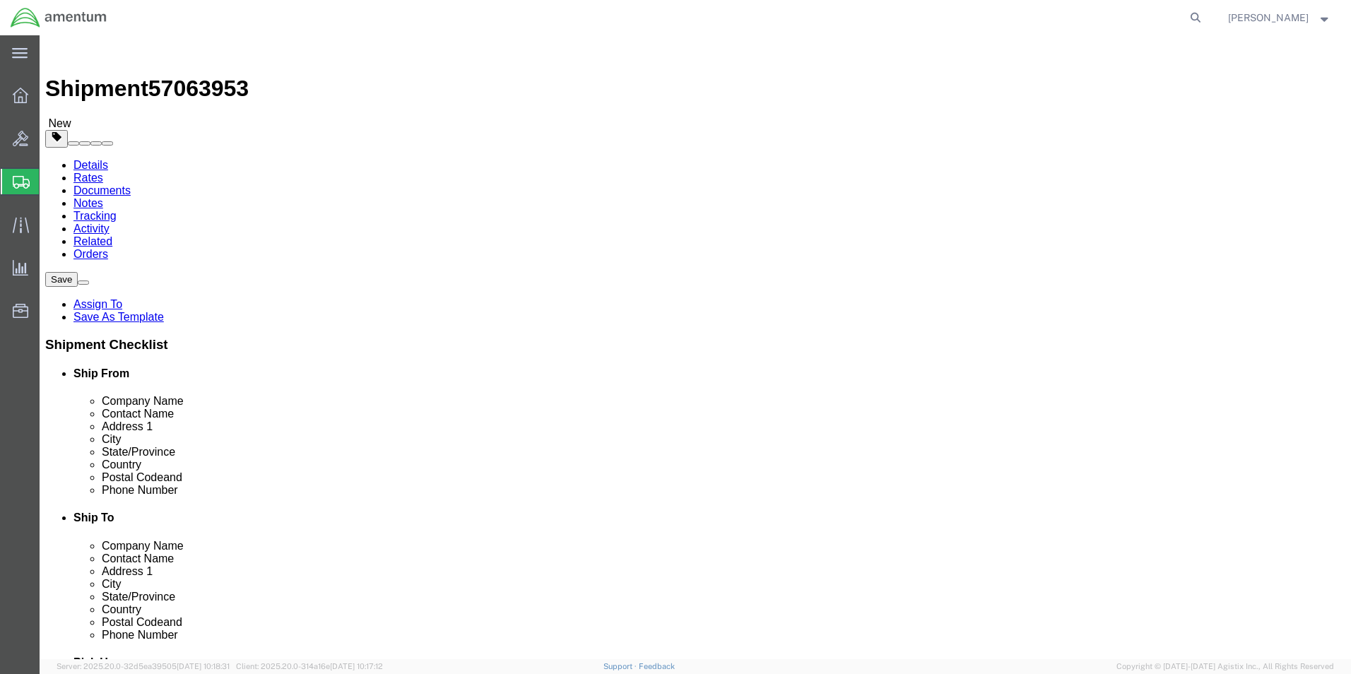
click select "Select BCK Boxes Bale(s) Basket(s) Bolt(s) Bottle(s) Buckets Bulk Bundle(s) Can…"
select select "ENV"
click select "Select BCK Boxes Bale(s) Basket(s) Bolt(s) Bottle(s) Buckets Bulk Bundle(s) Can…"
type input "9.50"
type input "12.50"
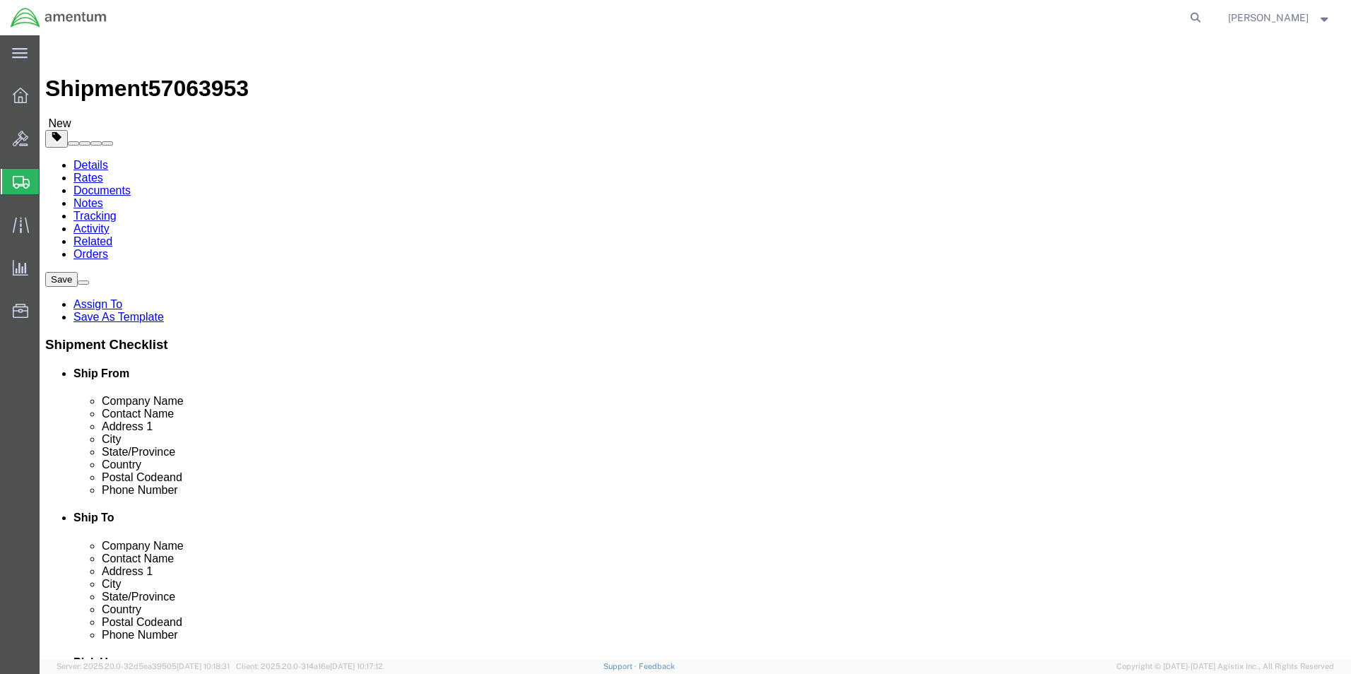
type input "0.25"
type input "1"
click link "Add Content"
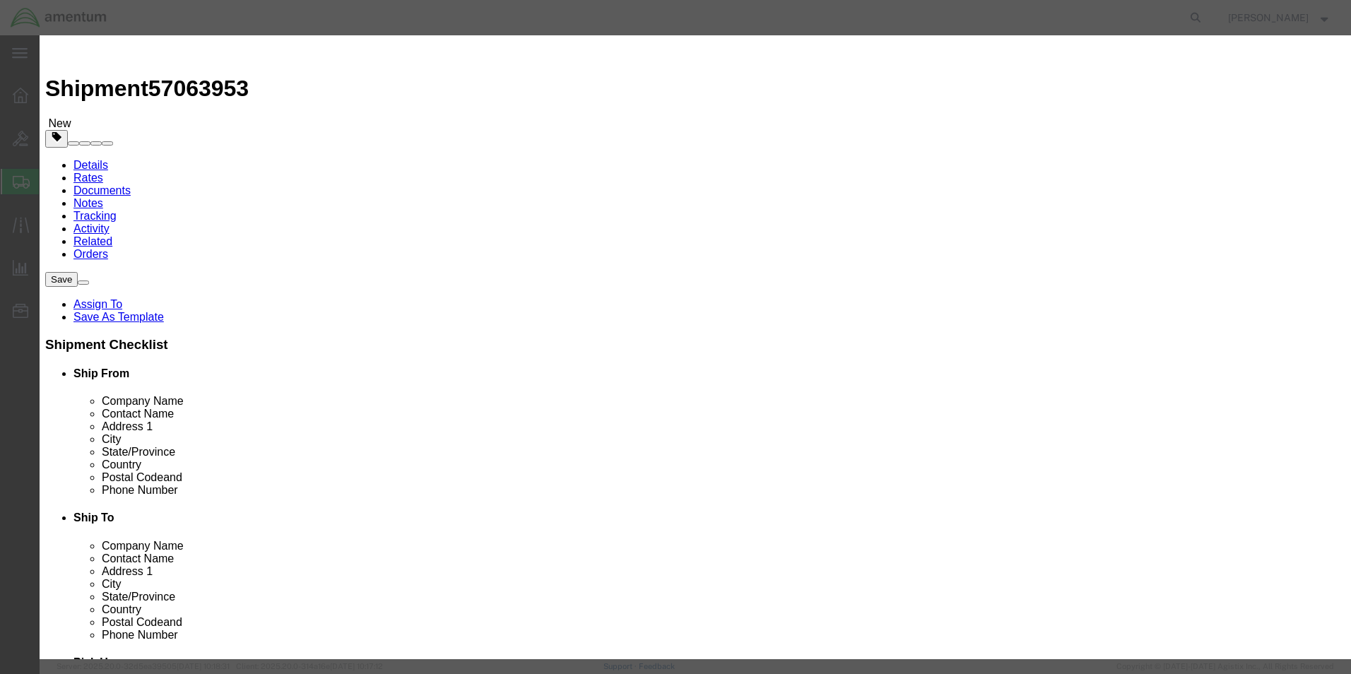
click input "text"
type input "files"
type input "2"
type input "1"
select select "BF"
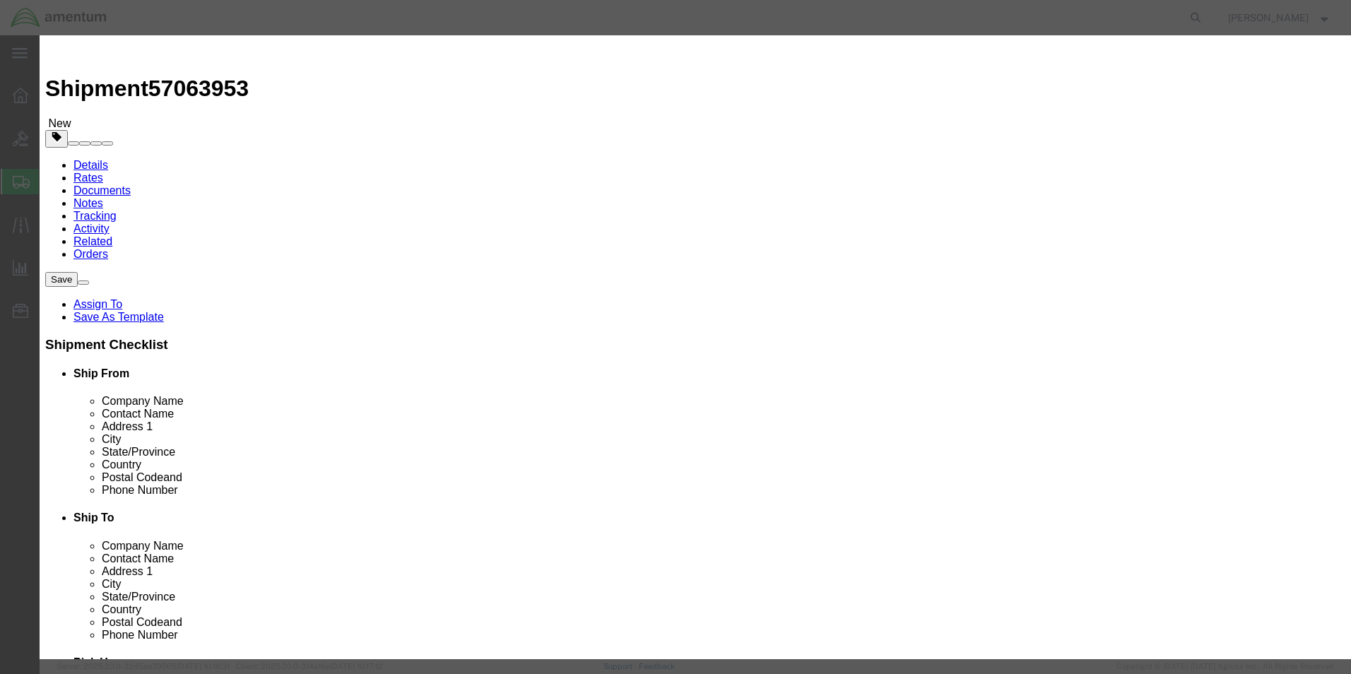
click select "Select Bag Barrels 100Board Feet Bottle Box Blister Pack Carats Can Capsule Car…"
select select
click select "Select Bag Barrels 100Board Feet Bottle Box Blister Pack Carats Can Capsule Car…"
click input "text"
type input "1"
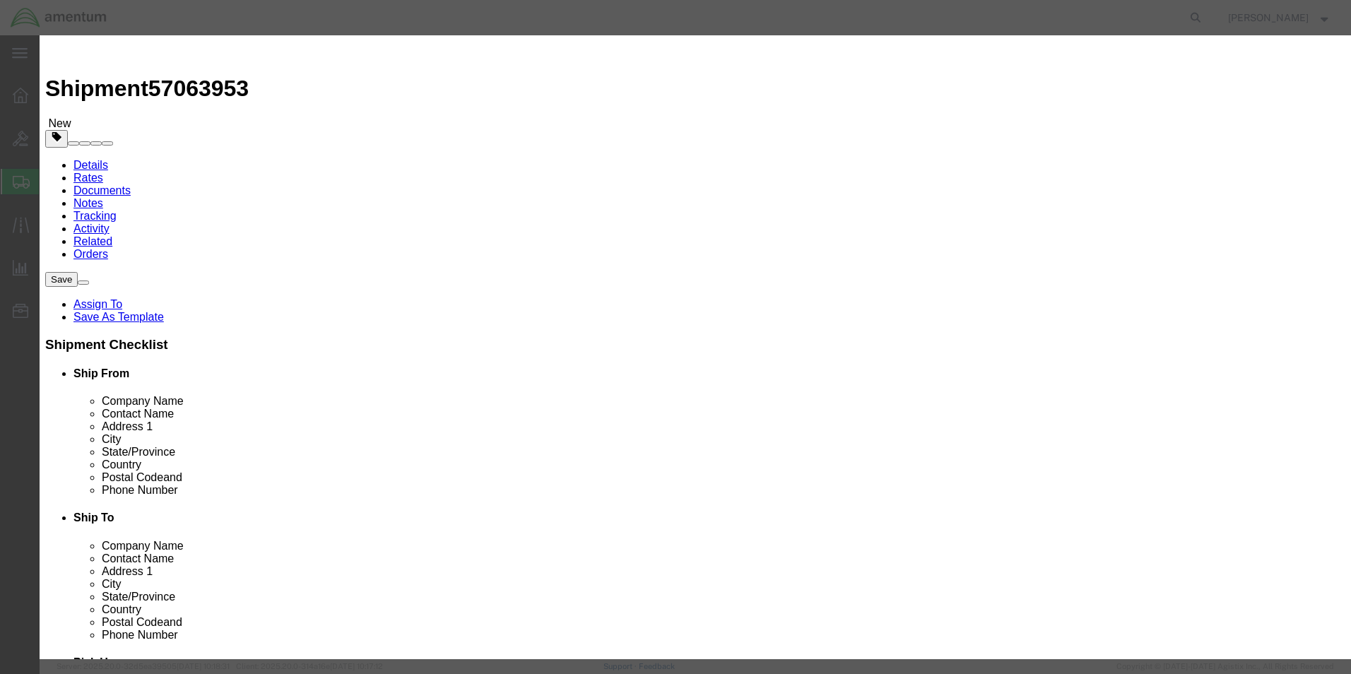
click select "Select Bag Barrels 100Board Feet Bottle Box Blister Pack Carats Can Capsule Car…"
click div "Commodity library"
click button "Save & Close"
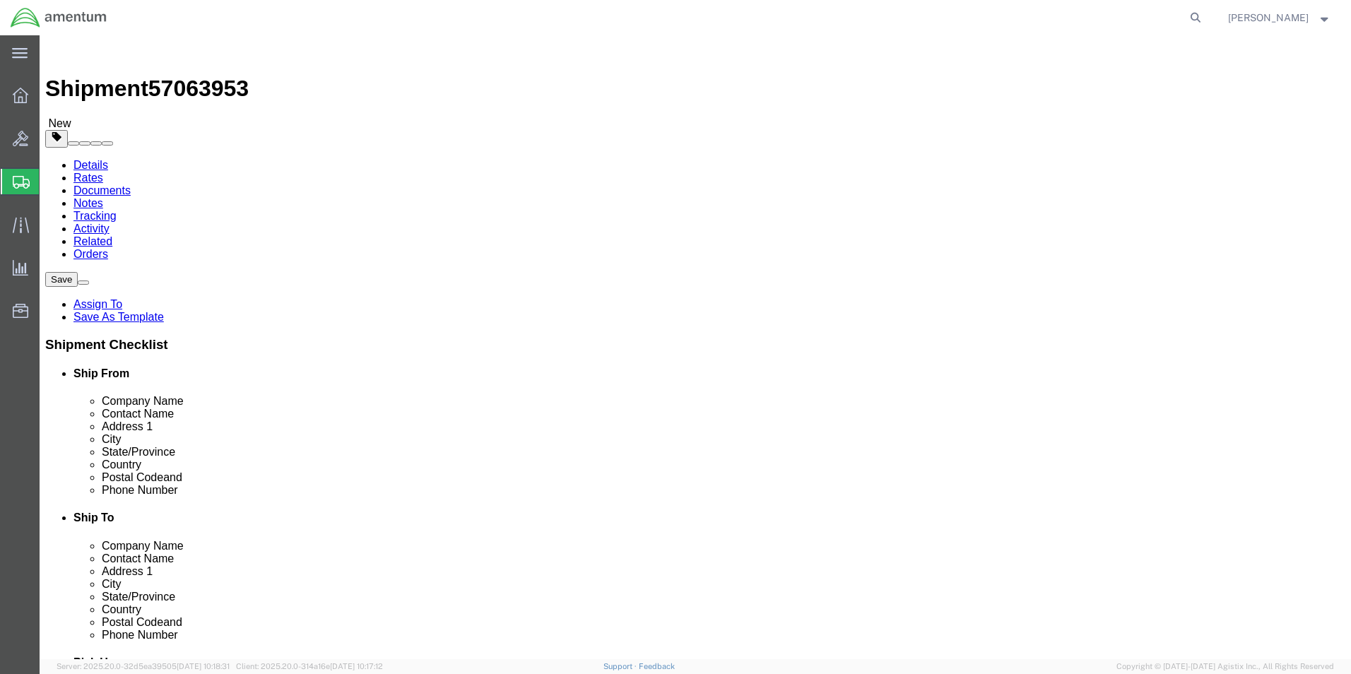
click button "Continue"
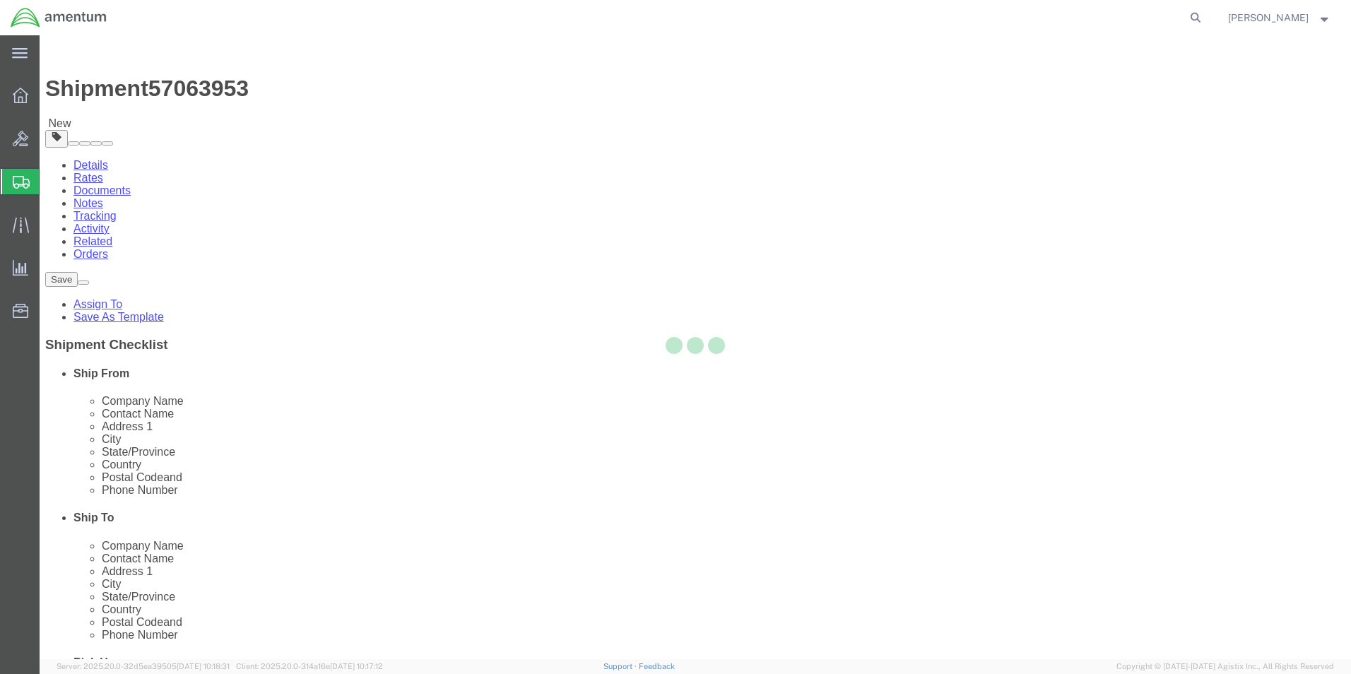
select select
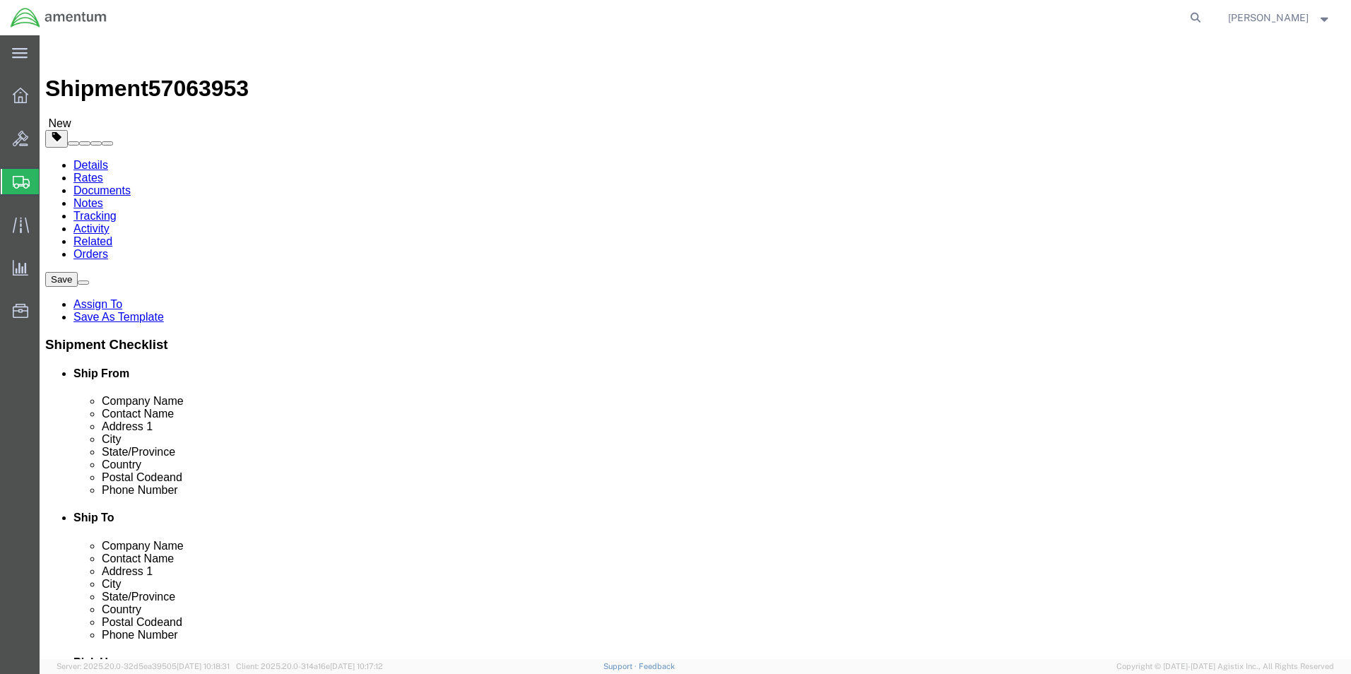
click link "Shipment Information"
click input "text"
type input "a"
type input "[PERSON_NAME]"
click input "text"
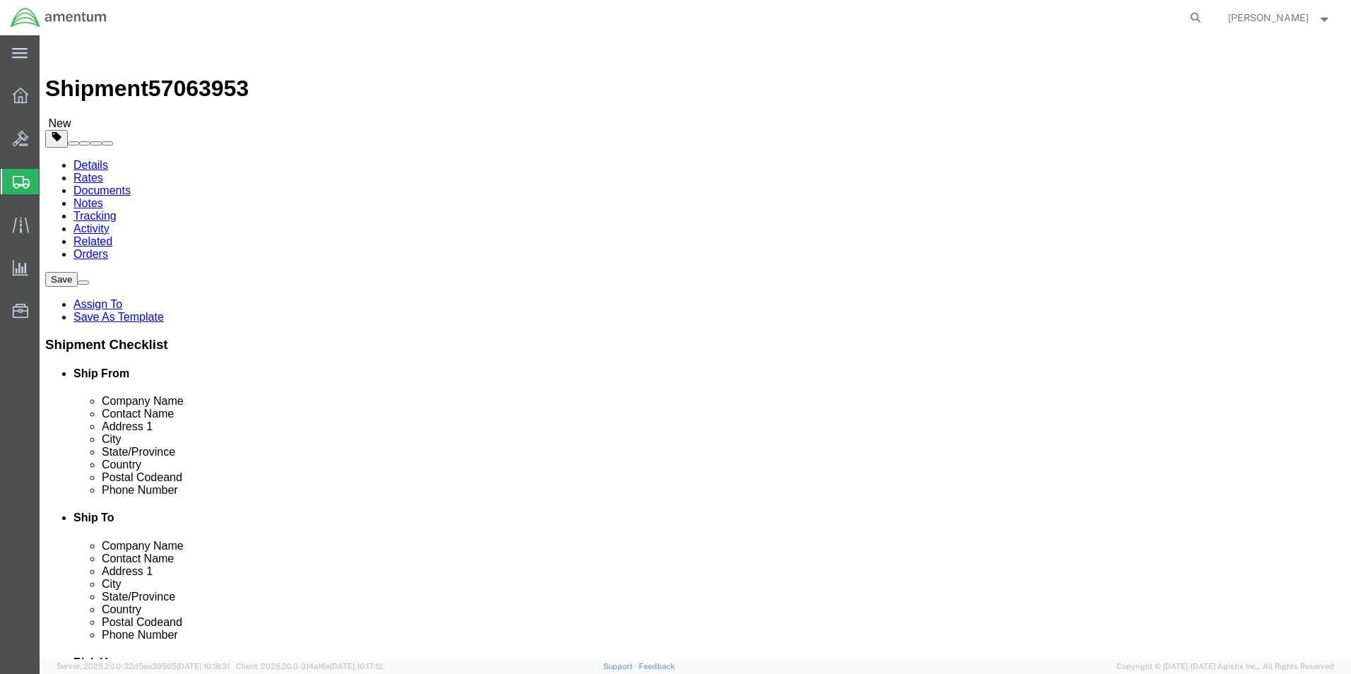
type input "[PERSON_NAME]"
click div "Shipment Information Package Information Special Services"
click button "Rate Shipment"
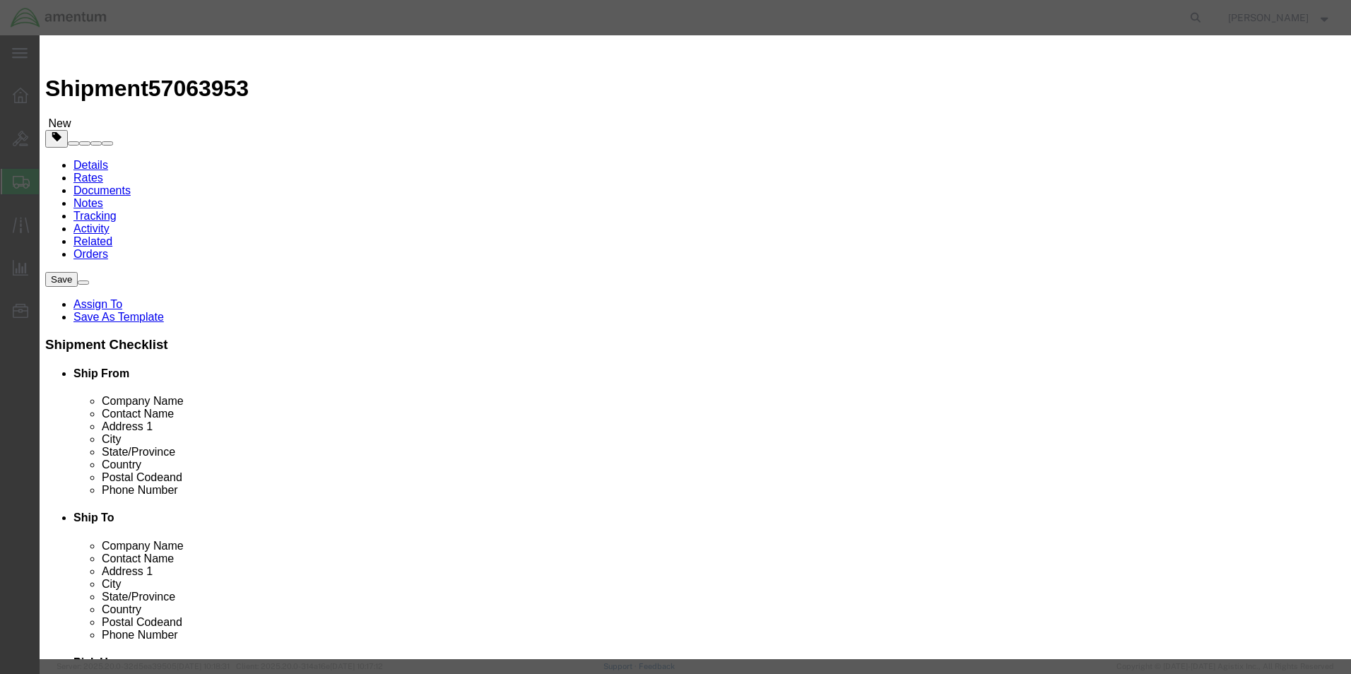
click button "Review"
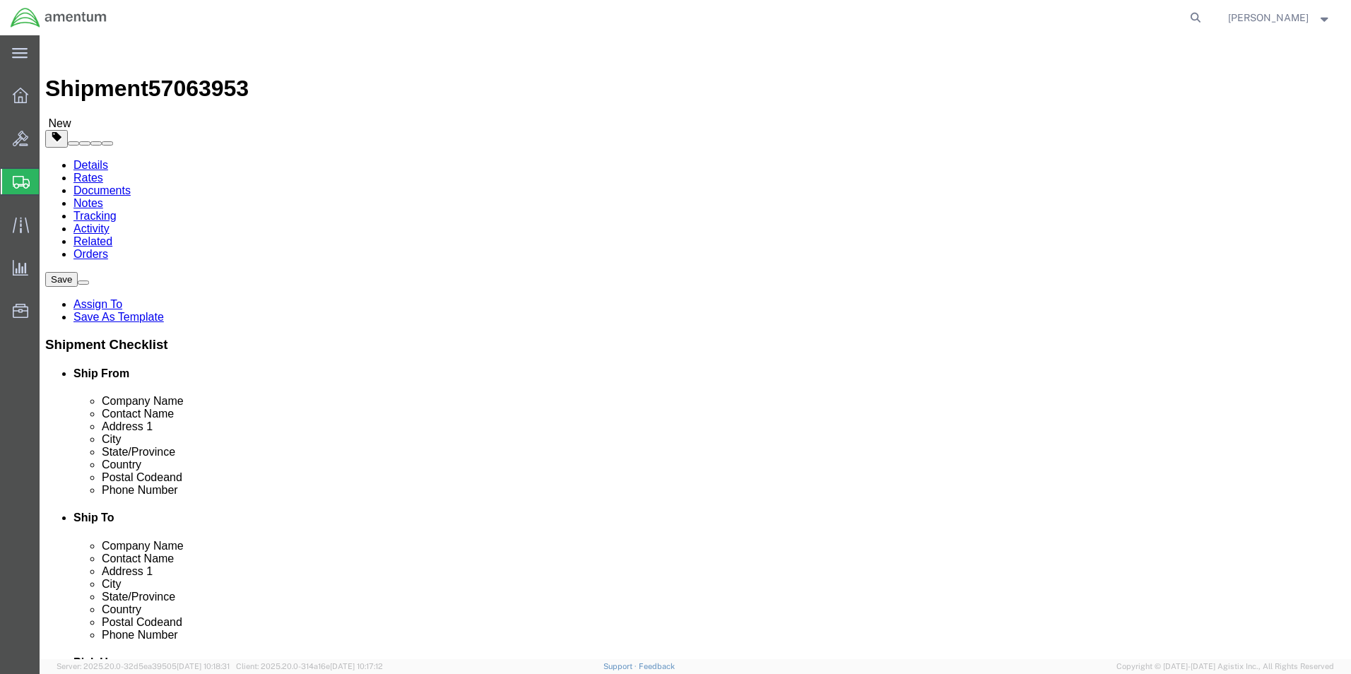
drag, startPoint x: 1154, startPoint y: 599, endPoint x: 718, endPoint y: 379, distance: 488.6
click button "Rate Shipment"
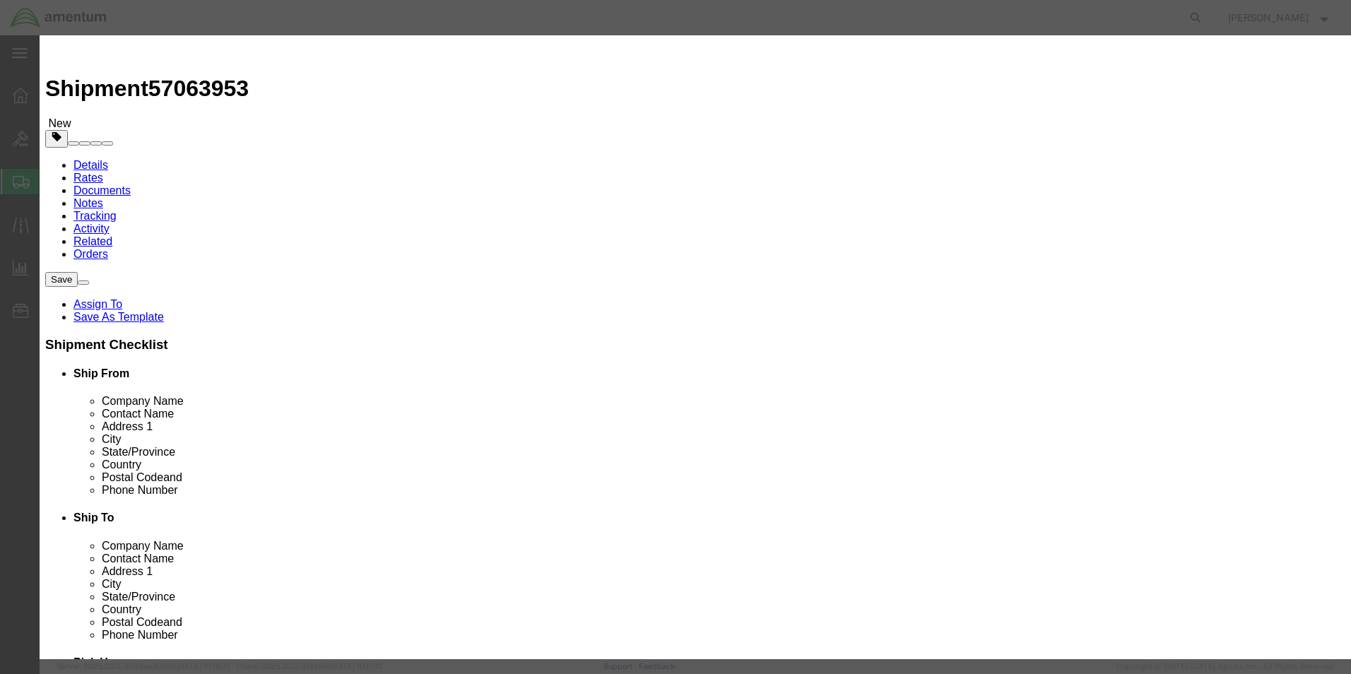
click icon "button"
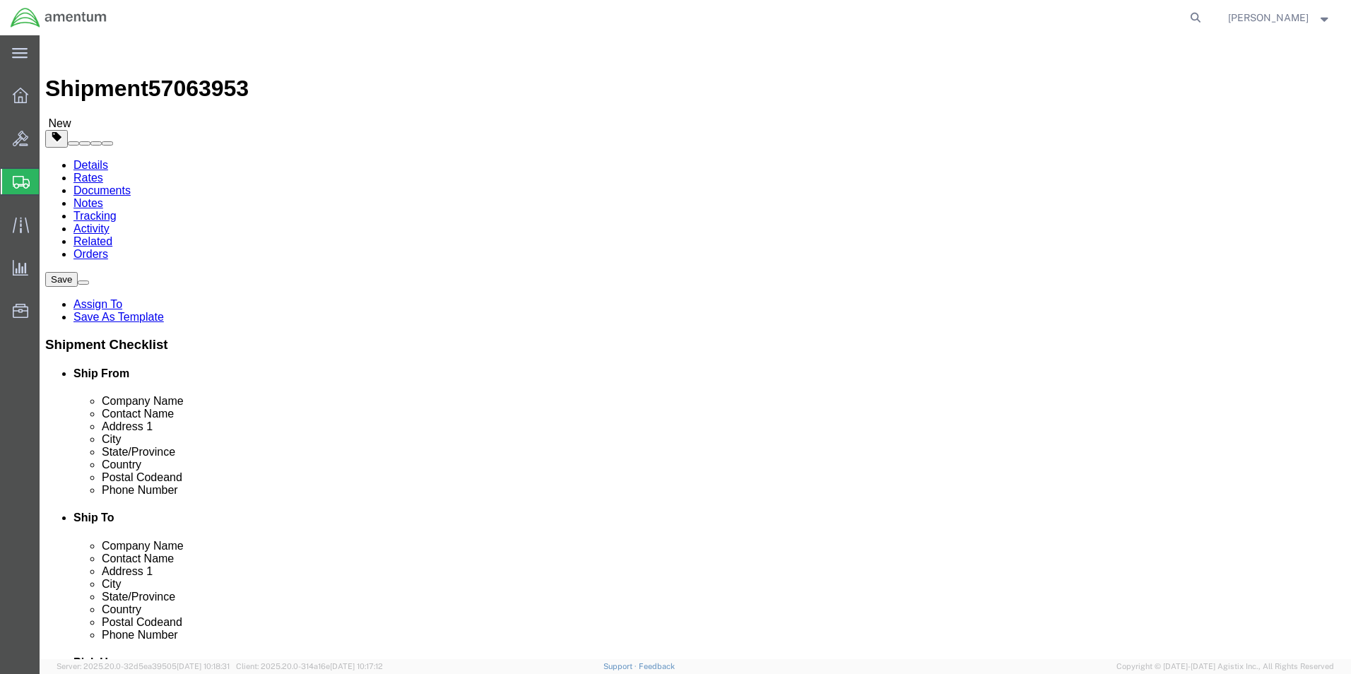
type input "mge"
select select "42748"
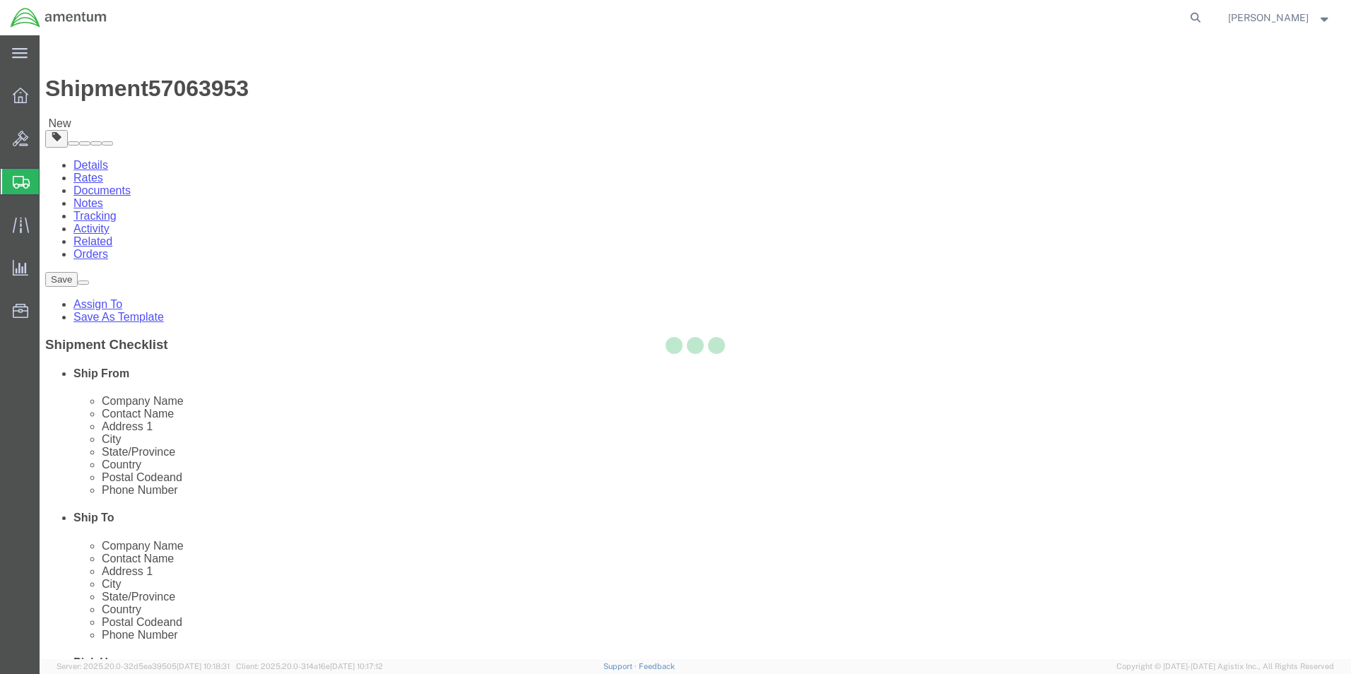
type input "[STREET_ADDRESS][PERSON_NAME]"
type input "Bldg 352 Clay NGTC"
type input "Marietta"
type input "30060"
select select "GA"
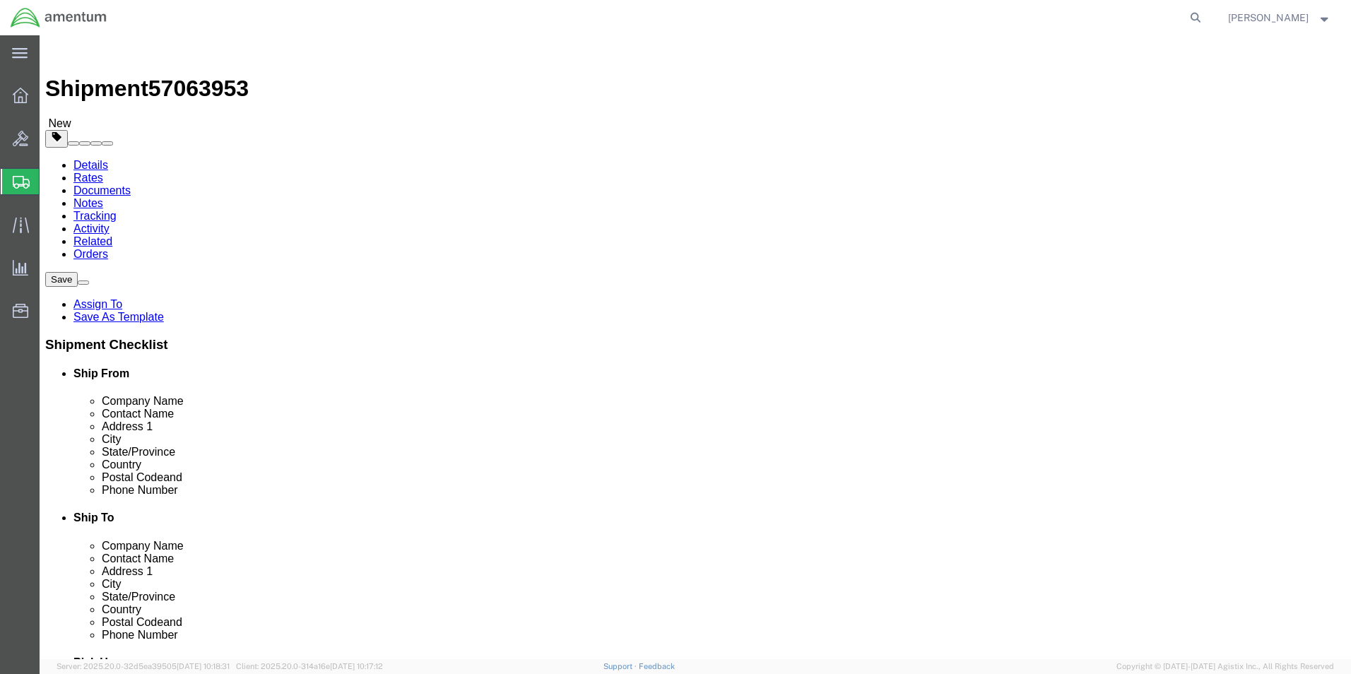
click input "text"
type input "[PERSON_NAME]"
click input "text"
type input "3303603725"
click div "Rate Shipment"
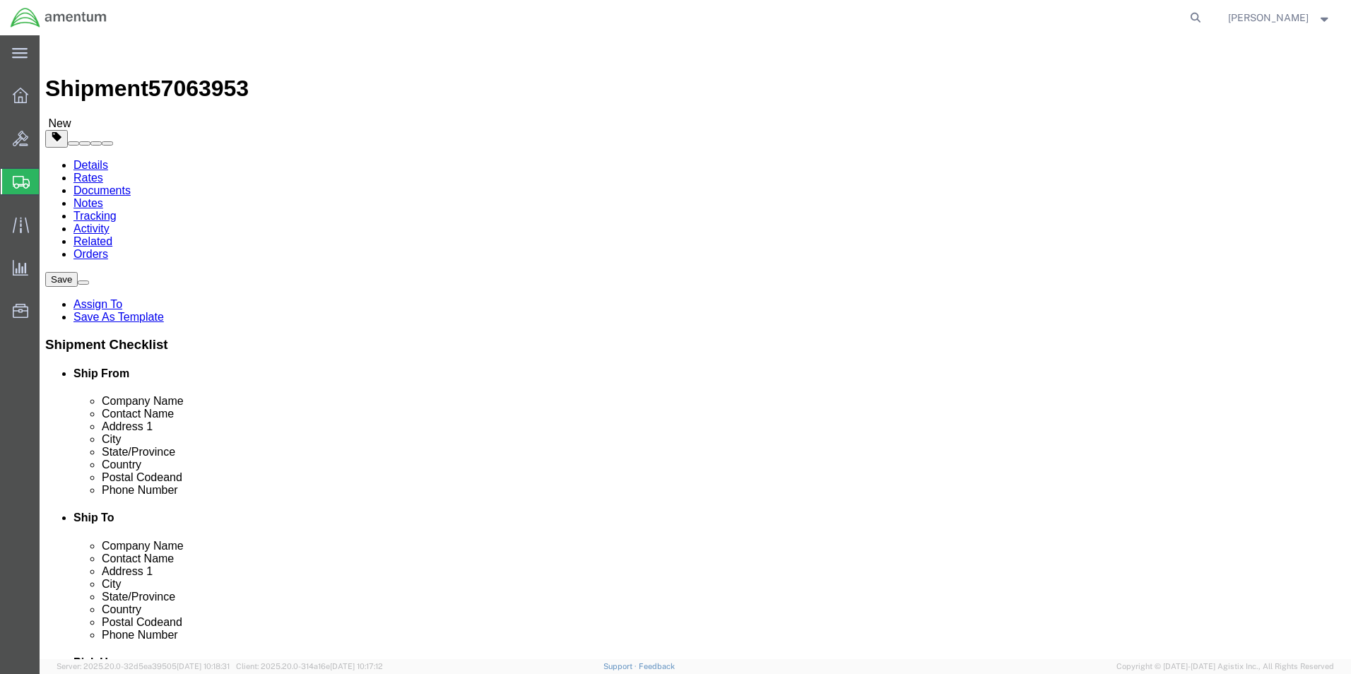
click button "Rate Shipment"
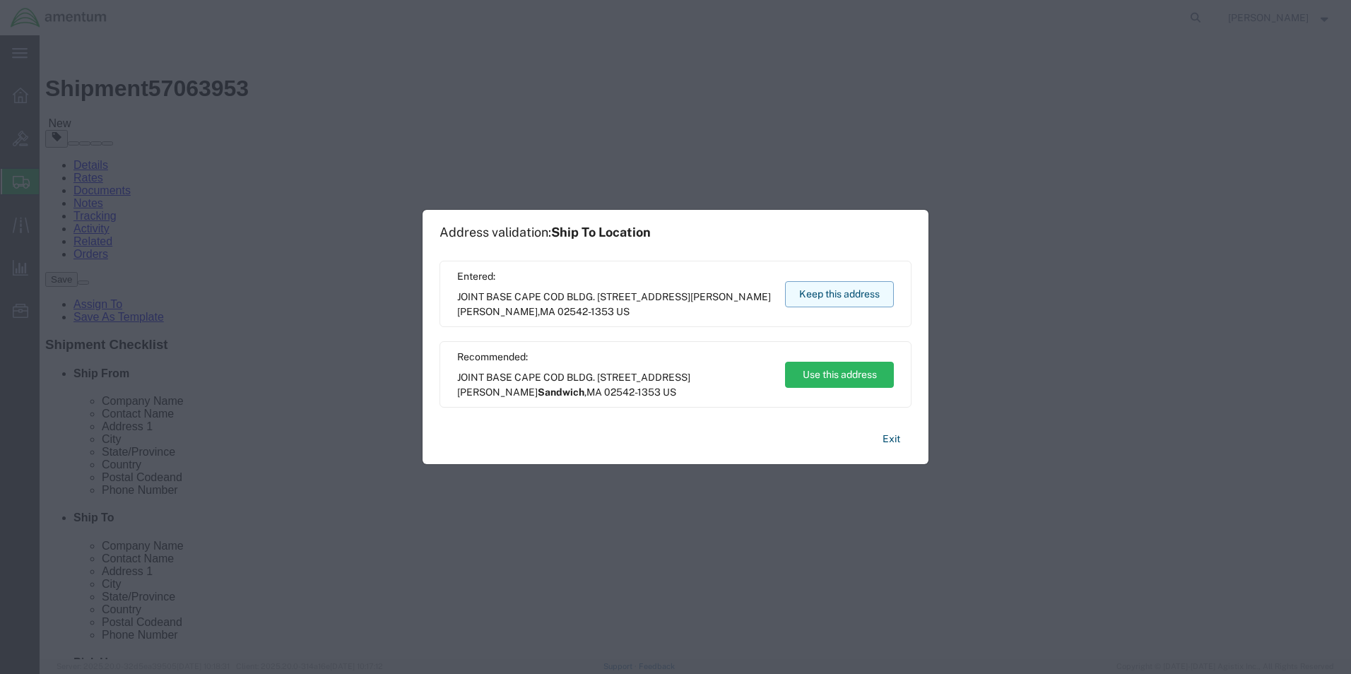
click at [832, 299] on button "Keep this address" at bounding box center [839, 294] width 109 height 26
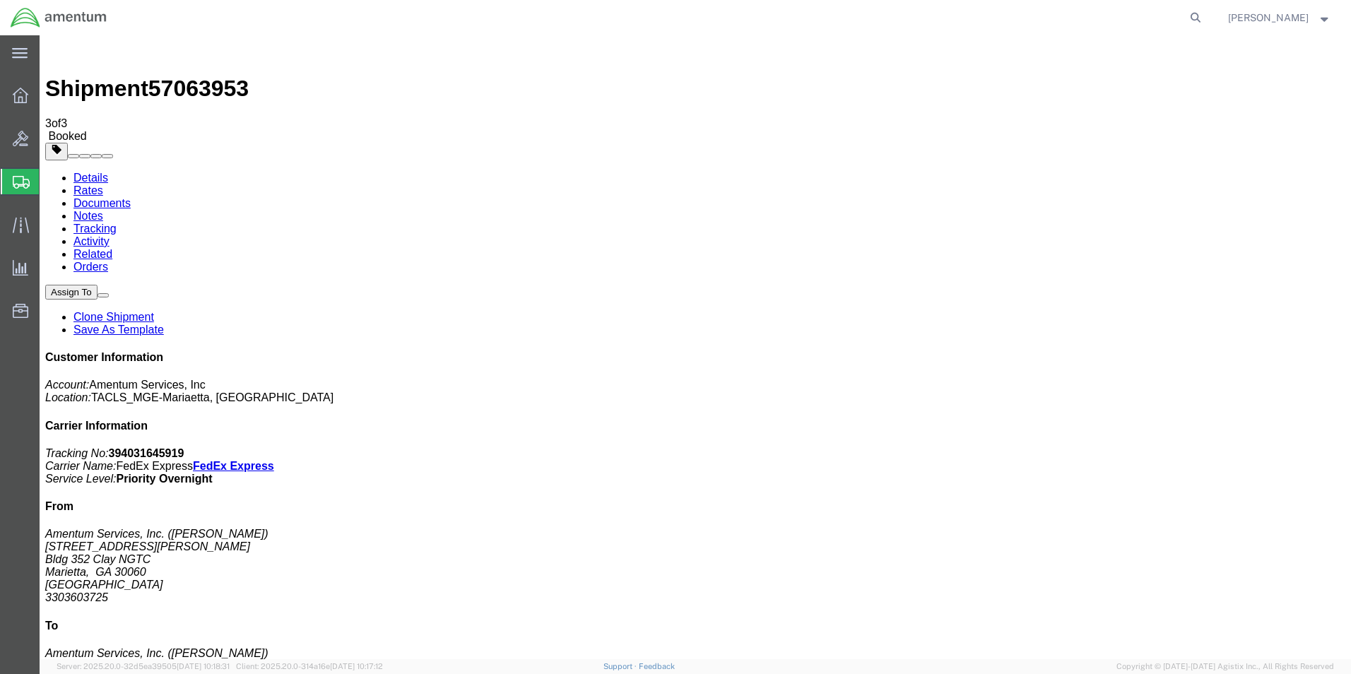
click at [16, 91] on icon at bounding box center [21, 96] width 16 height 16
